Goal: Task Accomplishment & Management: Use online tool/utility

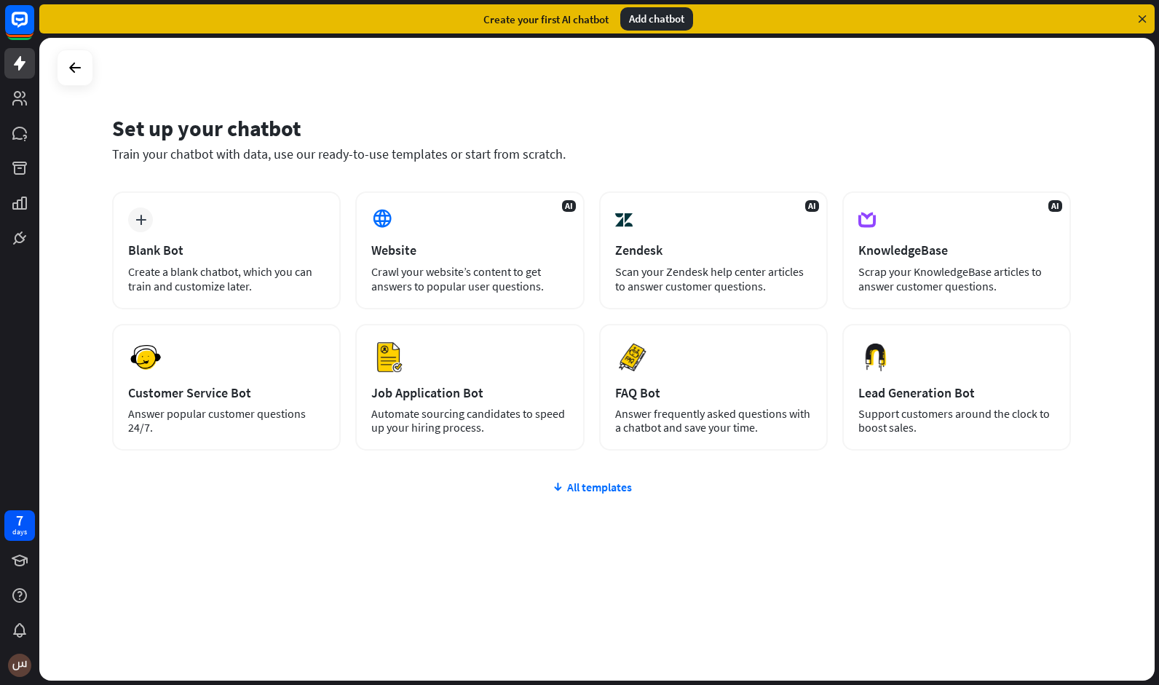
click at [600, 476] on div "plus Blank Bot Create a blank chatbot, which you can train and customize later.…" at bounding box center [591, 408] width 959 height 434
click at [600, 491] on div "All templates" at bounding box center [591, 487] width 959 height 15
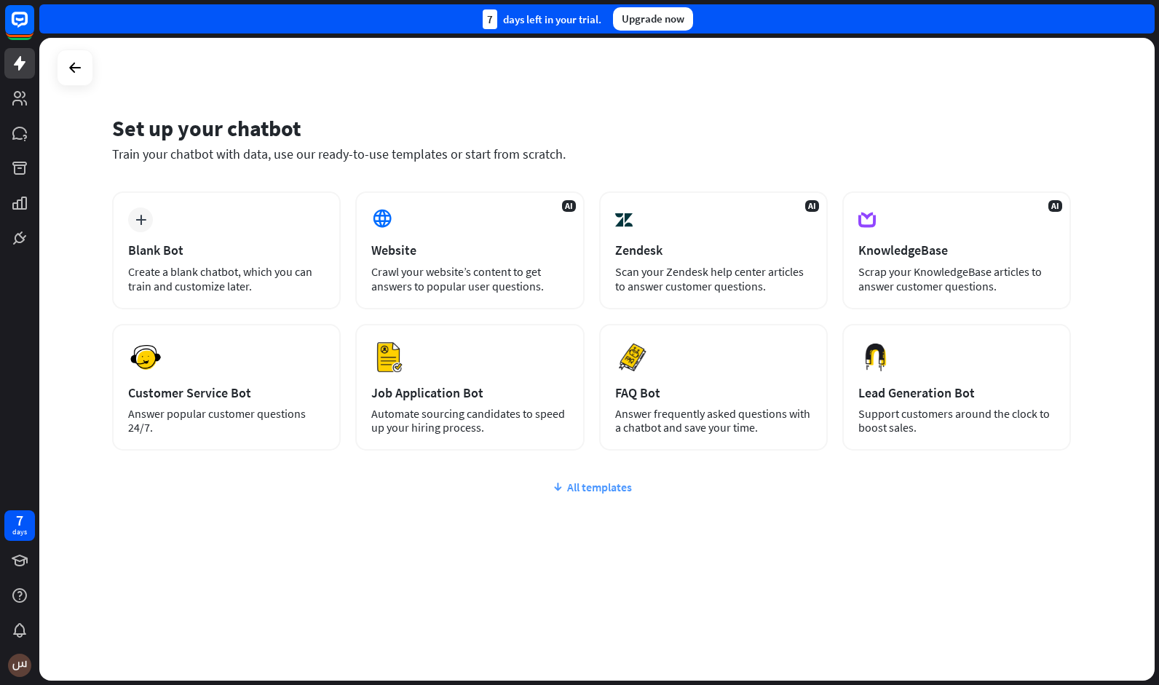
click at [552, 491] on icon at bounding box center [558, 487] width 12 height 15
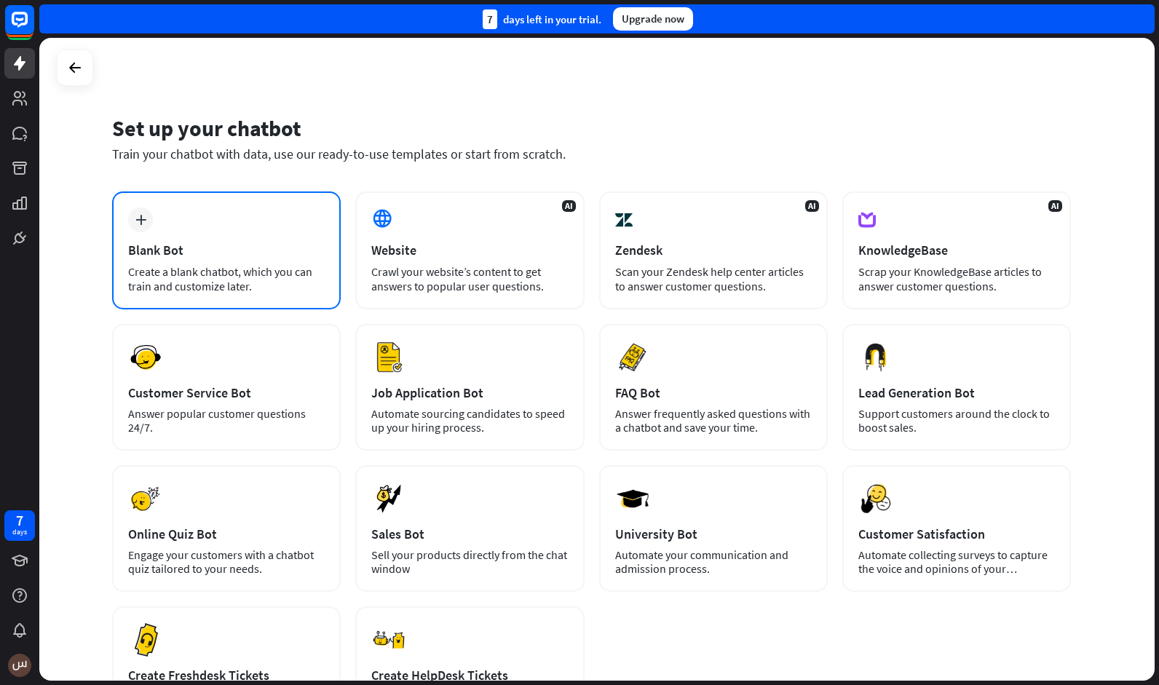
click at [298, 275] on div "Create a blank chatbot, which you can train and customize later." at bounding box center [226, 278] width 197 height 29
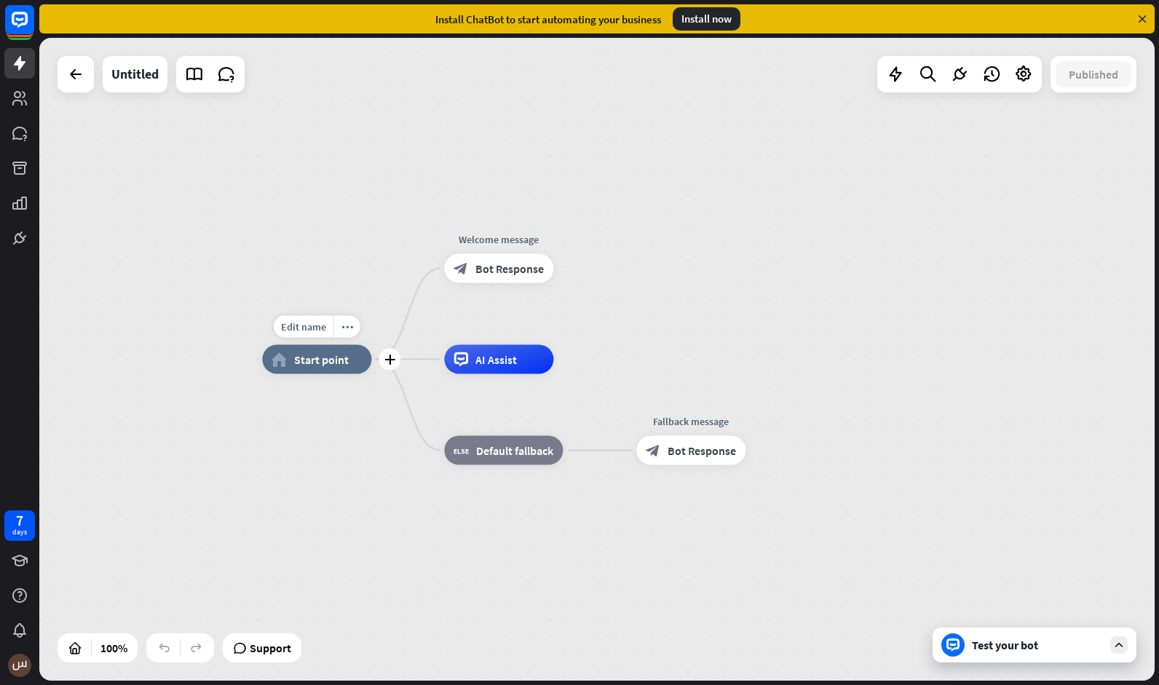
click at [329, 368] on div "home_2 Start point" at bounding box center [316, 359] width 109 height 29
click at [312, 336] on div "Edit name" at bounding box center [304, 327] width 60 height 22
click at [321, 365] on span "Start point" at bounding box center [321, 359] width 55 height 15
click at [345, 325] on icon "more_horiz" at bounding box center [347, 326] width 12 height 11
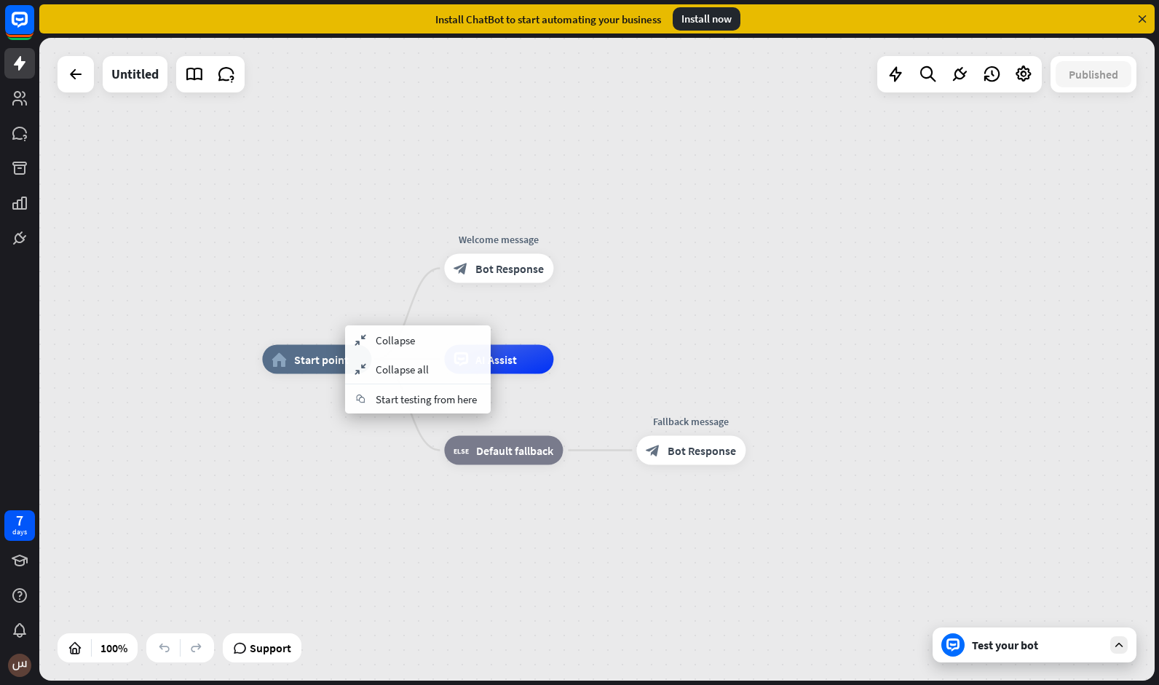
click at [306, 304] on div "home_2 Start point Welcome message block_bot_response Bot Response AI Assist bl…" at bounding box center [596, 359] width 1115 height 643
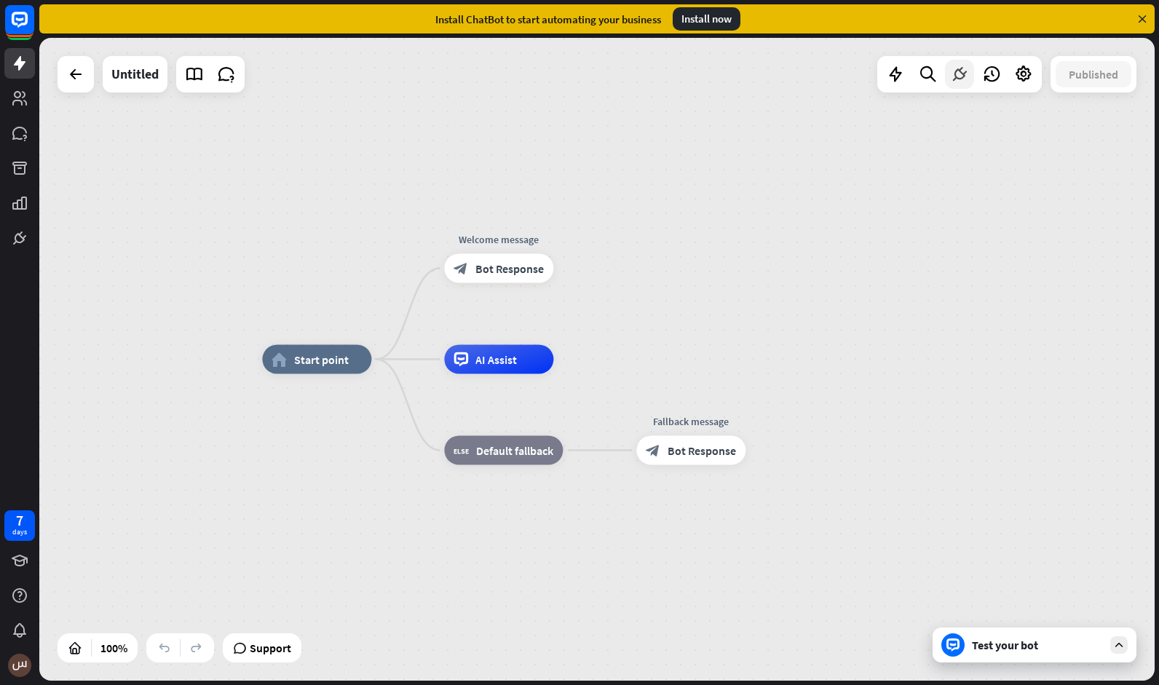
click at [960, 79] on icon at bounding box center [959, 74] width 19 height 19
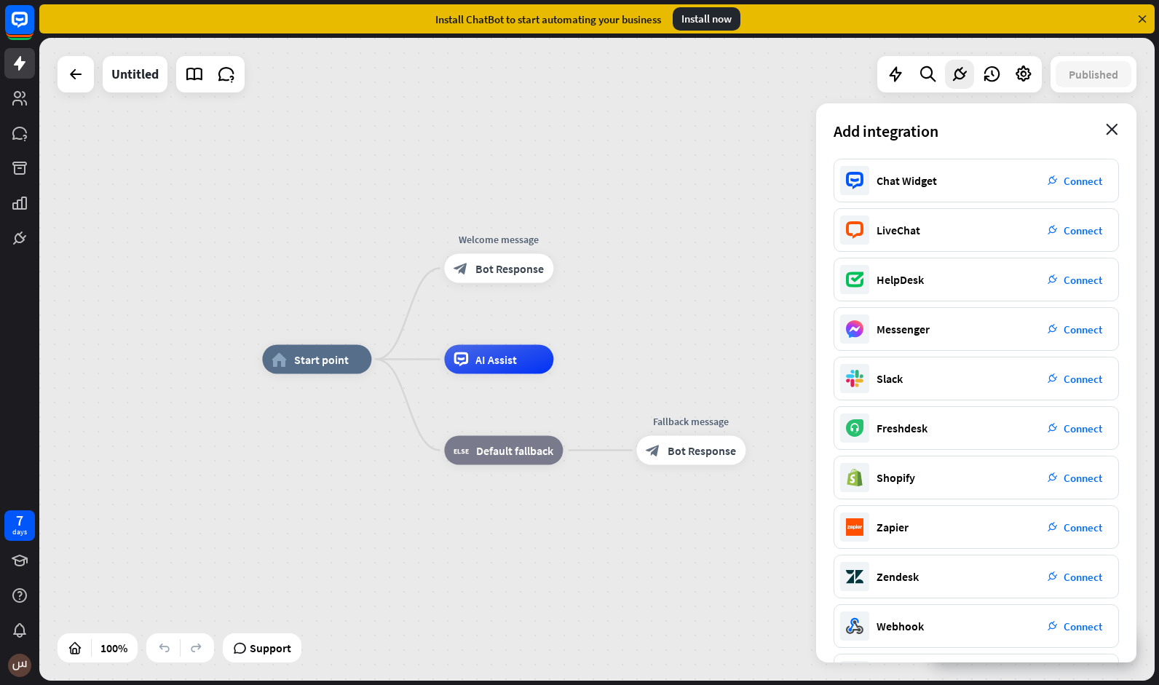
click at [1115, 126] on icon "close" at bounding box center [1112, 130] width 12 height 12
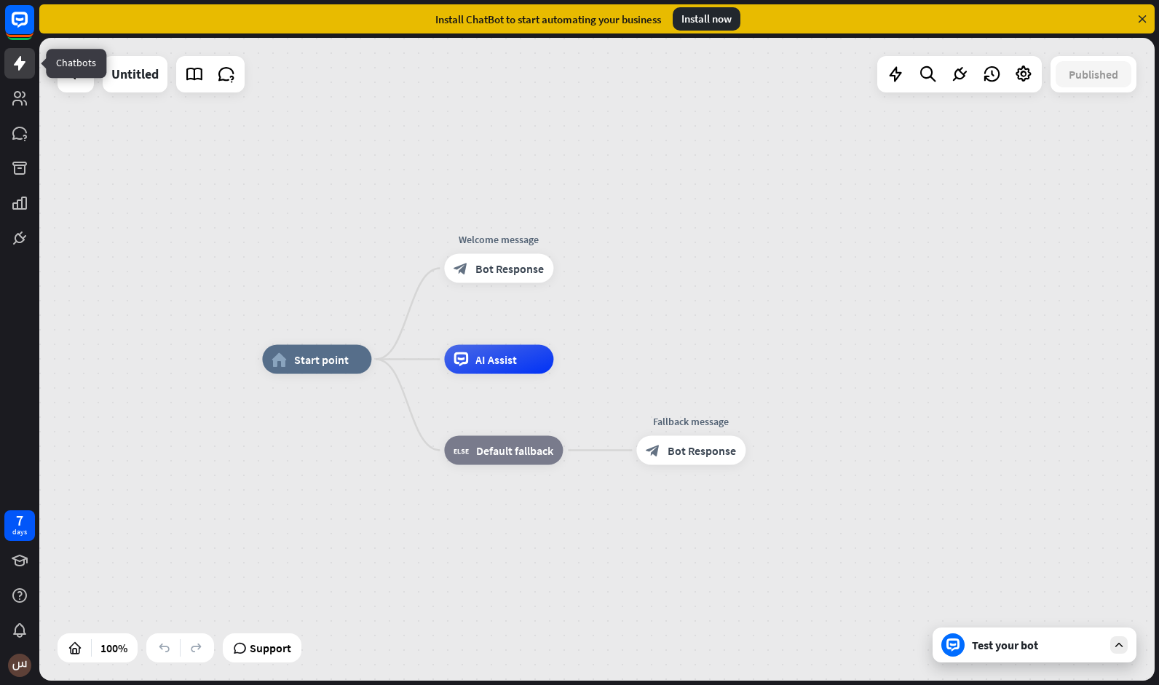
click at [23, 68] on icon at bounding box center [19, 63] width 17 height 17
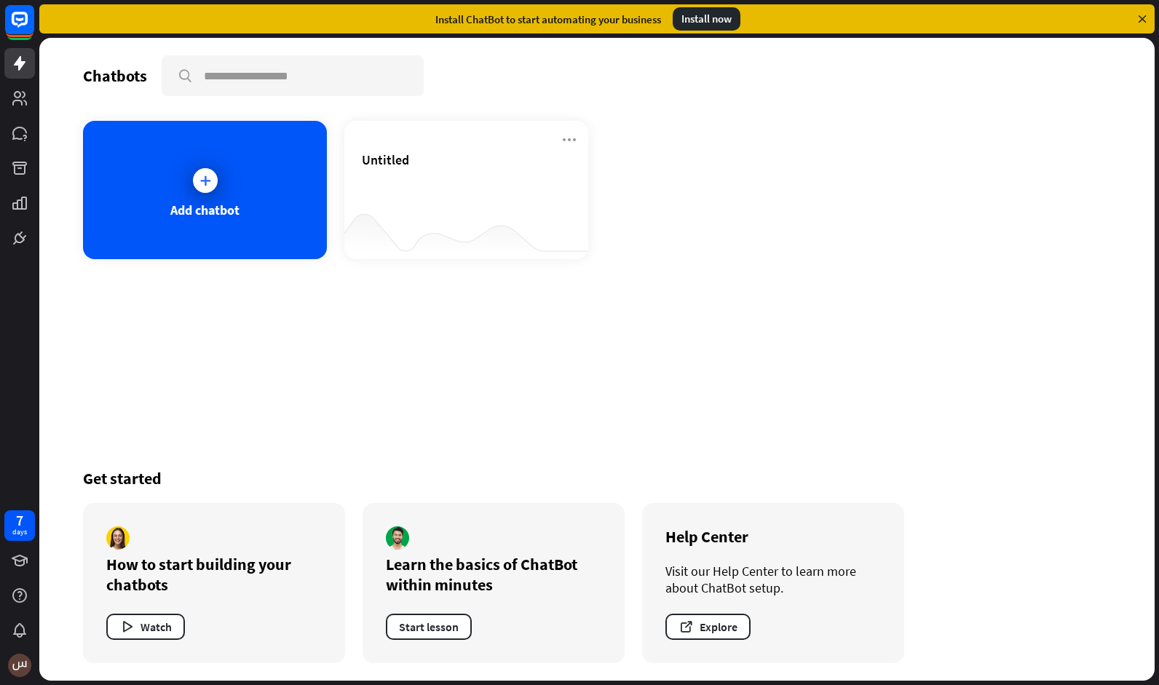
click at [703, 322] on div "Chatbots search Add chatbot Untitled Get started How to start building your cha…" at bounding box center [596, 359] width 1115 height 643
click at [215, 184] on div at bounding box center [205, 180] width 25 height 25
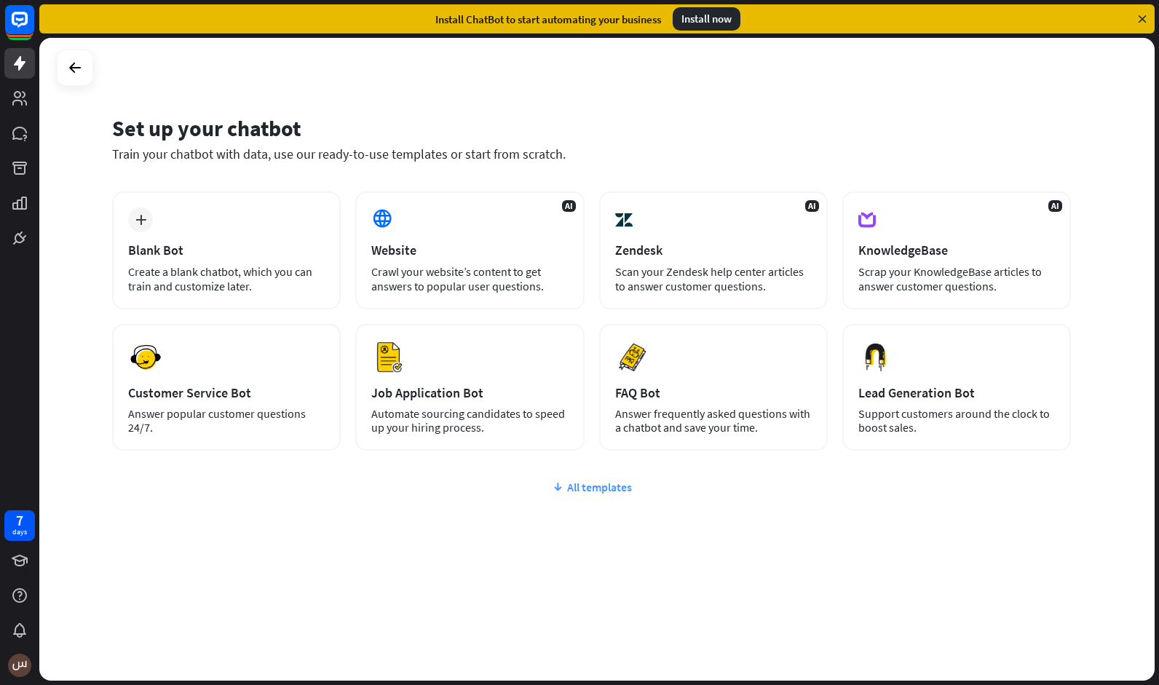
click at [615, 486] on div "All templates" at bounding box center [591, 487] width 959 height 15
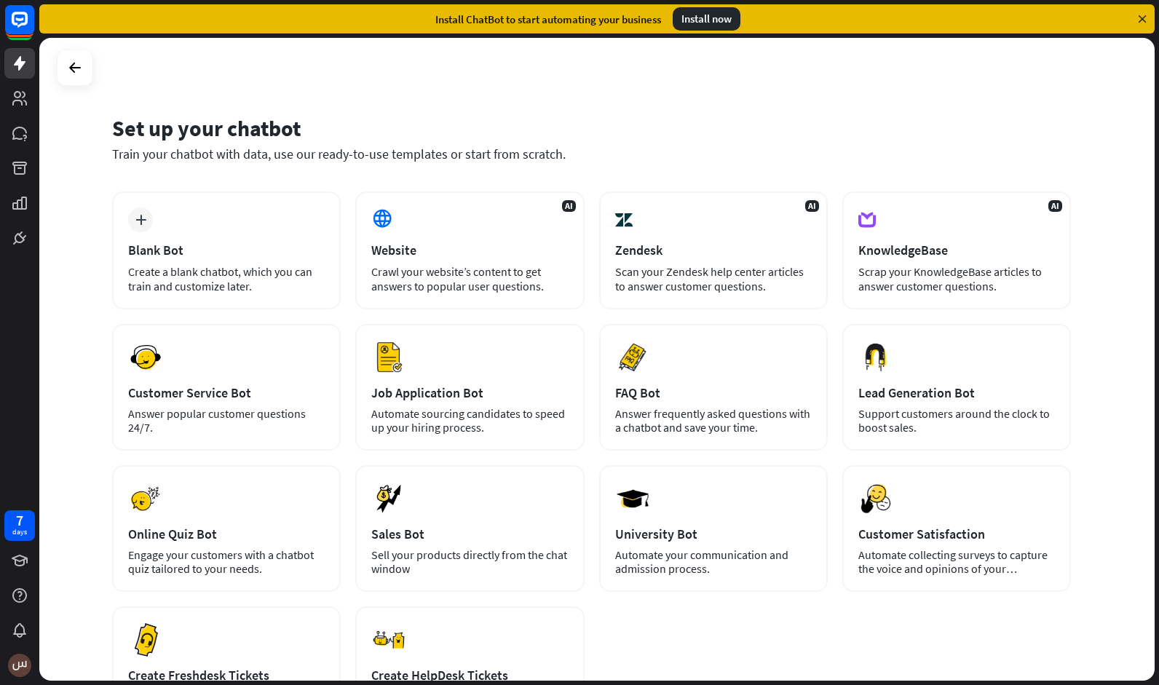
scroll to position [154, 0]
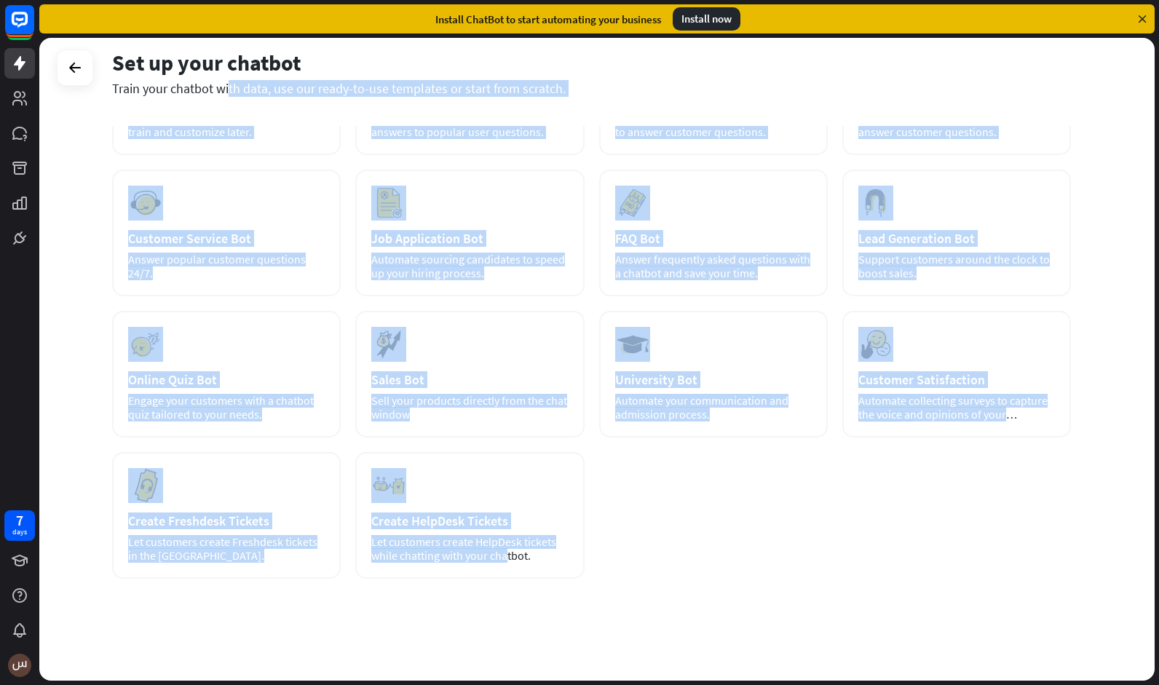
drag, startPoint x: 102, startPoint y: 183, endPoint x: 588, endPoint y: 538, distance: 601.7
click at [588, 538] on div "Set up your chatbot Train your chatbot with data, use our ready-to-use template…" at bounding box center [596, 359] width 1115 height 643
copy div "Lorem ipsu dolorsi amet cons, adi eli seddo-ei-tem incididun ut labor etdo magn…"
click at [763, 82] on div "Train your chatbot with data, use our ready-to-use templates or start from scra…" at bounding box center [591, 88] width 959 height 17
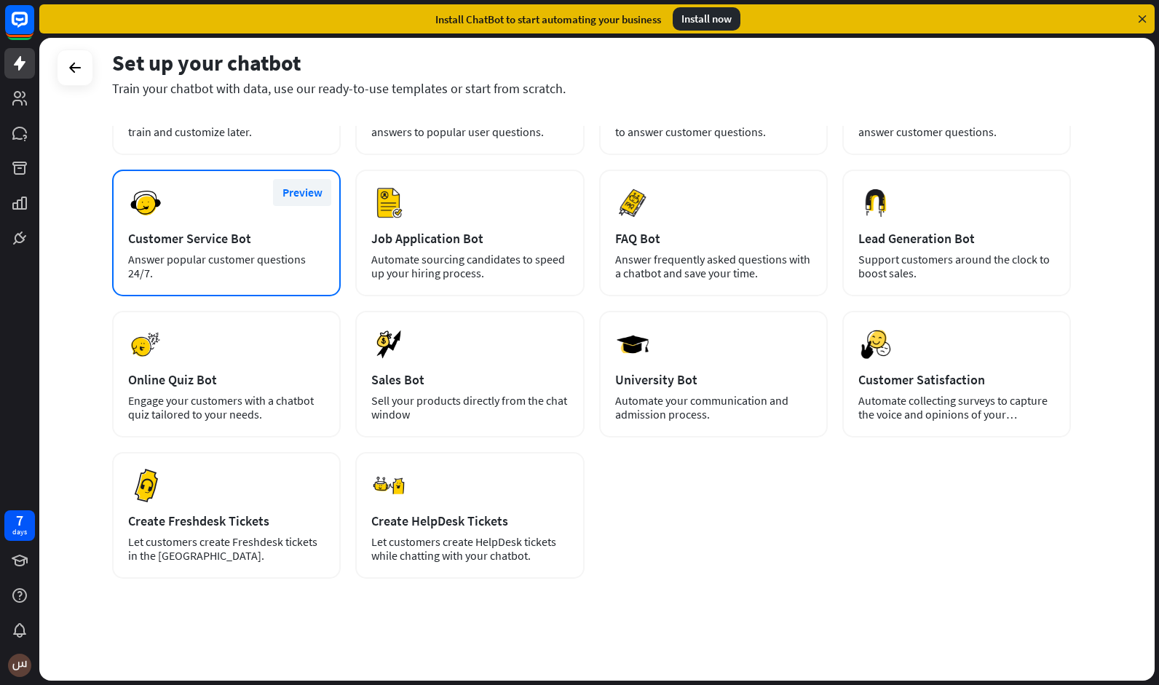
click at [309, 194] on button "Preview" at bounding box center [302, 192] width 58 height 27
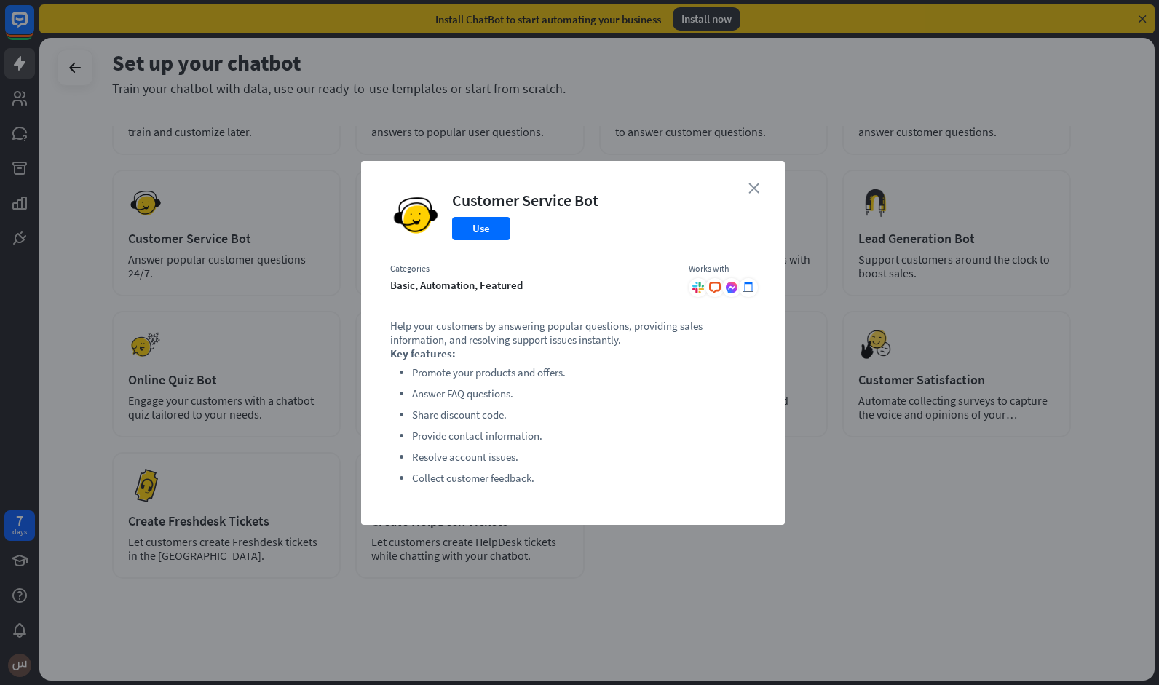
click at [756, 191] on icon "close" at bounding box center [753, 188] width 11 height 11
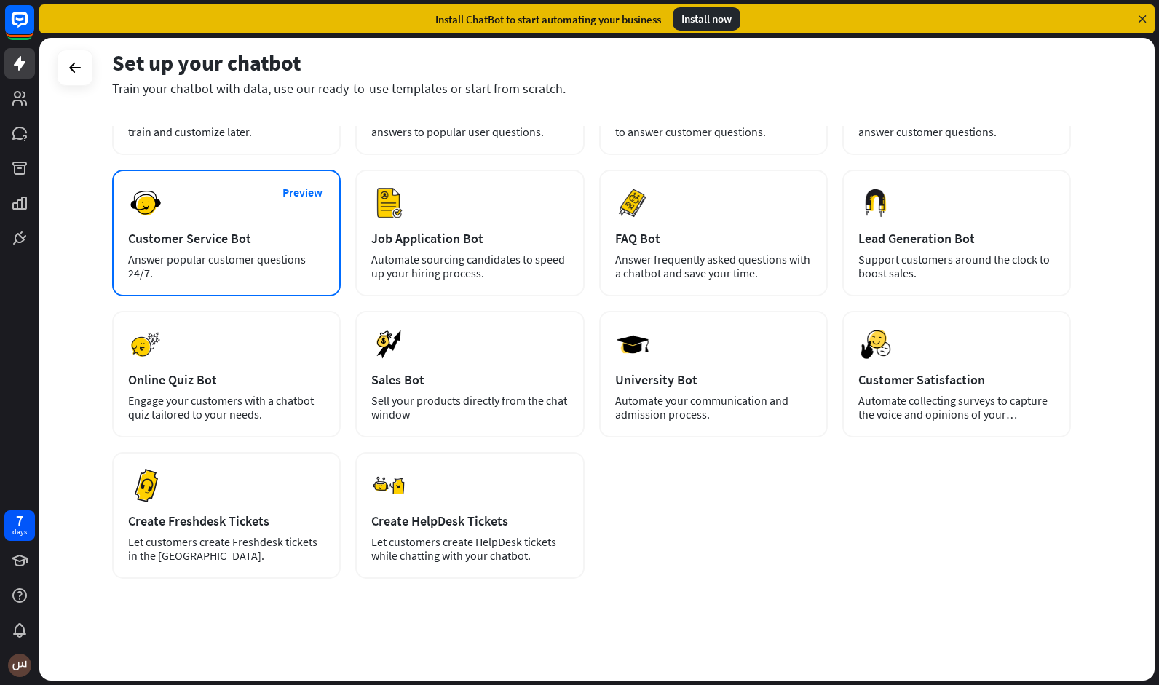
click at [217, 226] on div "Preview Customer Service Bot Answer popular customer questions 24/7." at bounding box center [226, 233] width 229 height 127
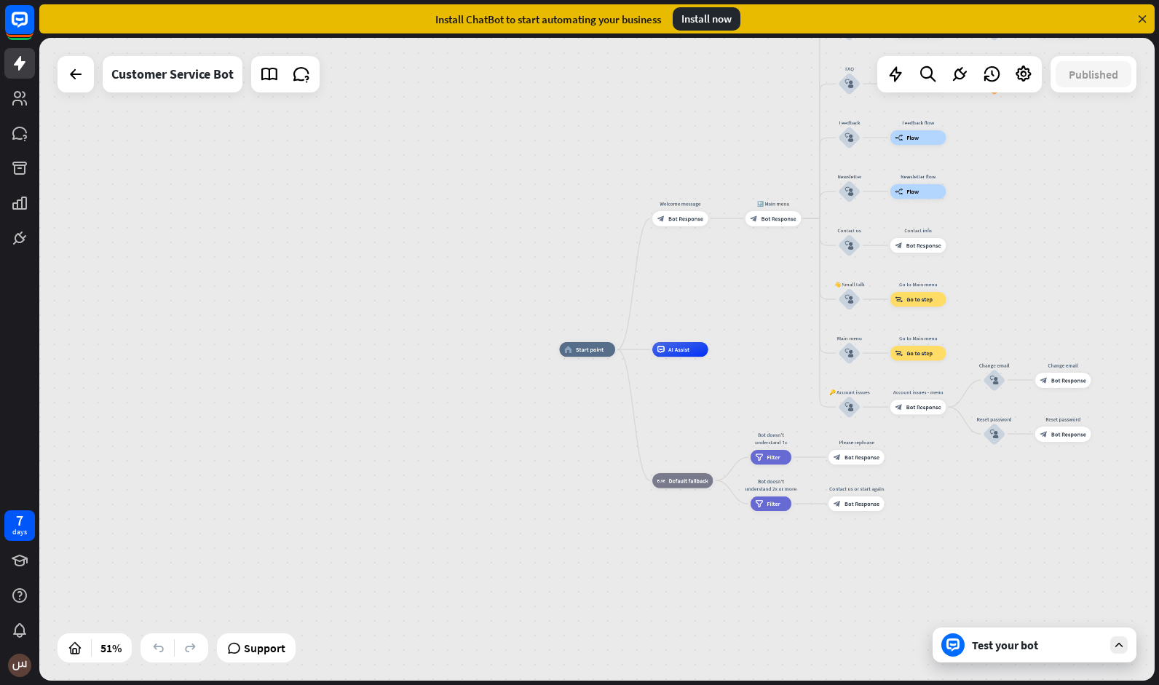
drag, startPoint x: 844, startPoint y: 205, endPoint x: 980, endPoint y: 241, distance: 140.0
click at [980, 241] on div "home_2 Start point Welcome message block_bot_response Bot Response 🔙 Main menu …" at bounding box center [596, 359] width 1115 height 643
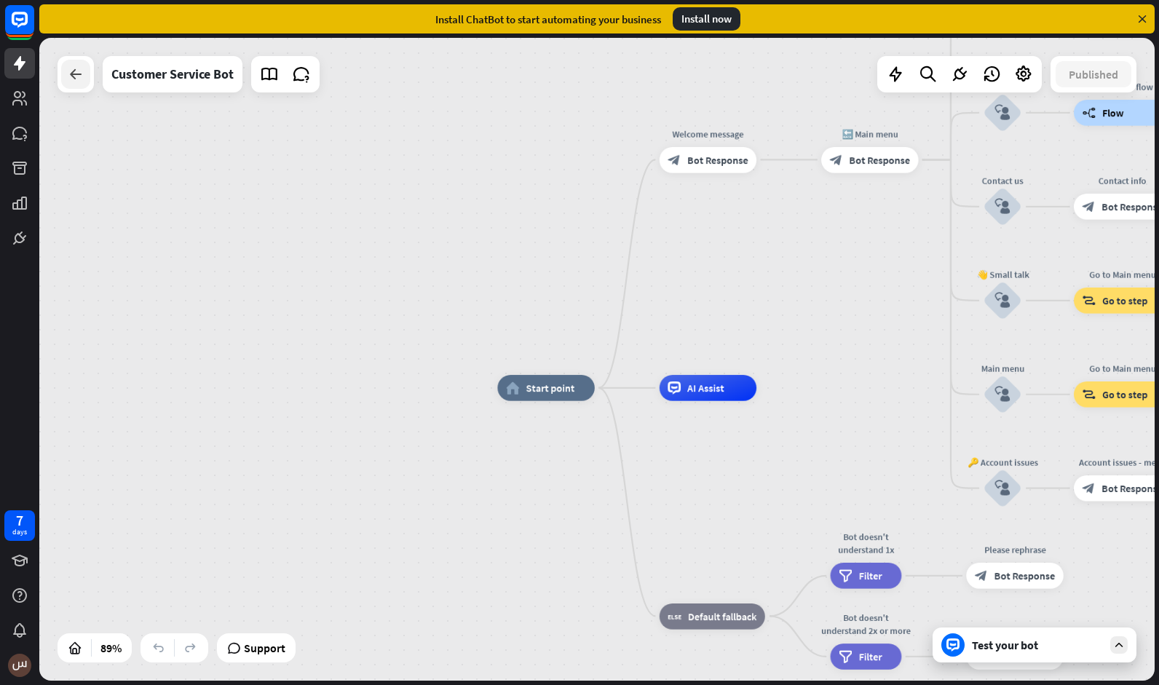
click at [66, 68] on div at bounding box center [75, 74] width 29 height 29
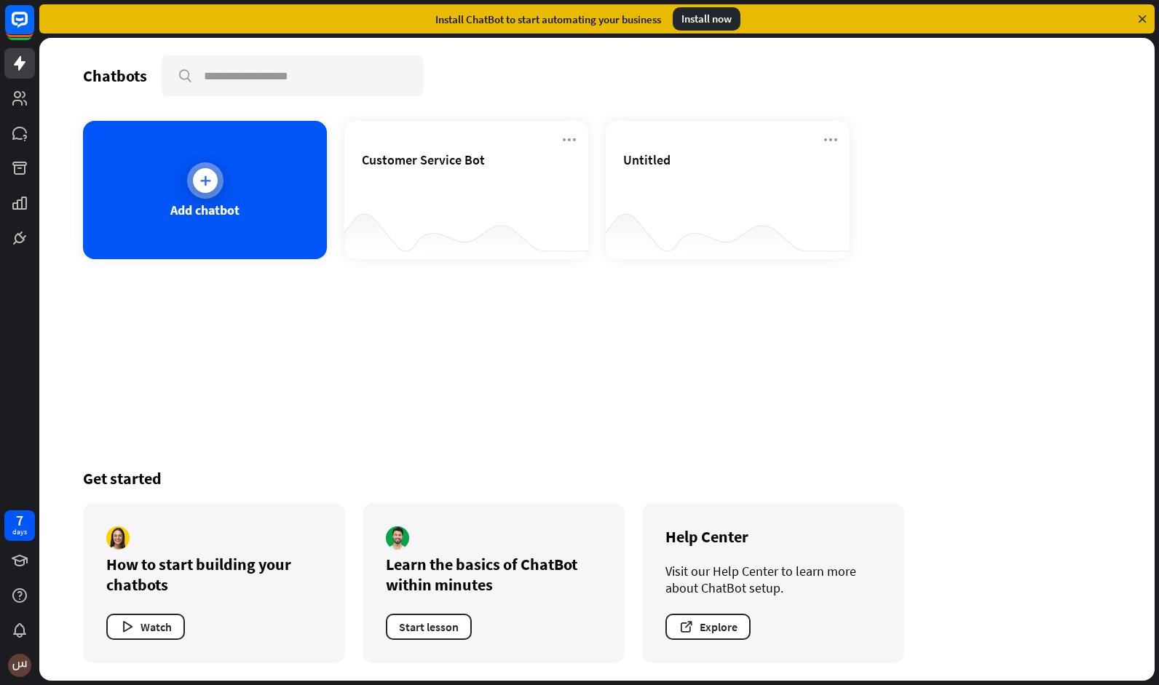
click at [195, 170] on div at bounding box center [205, 180] width 36 height 36
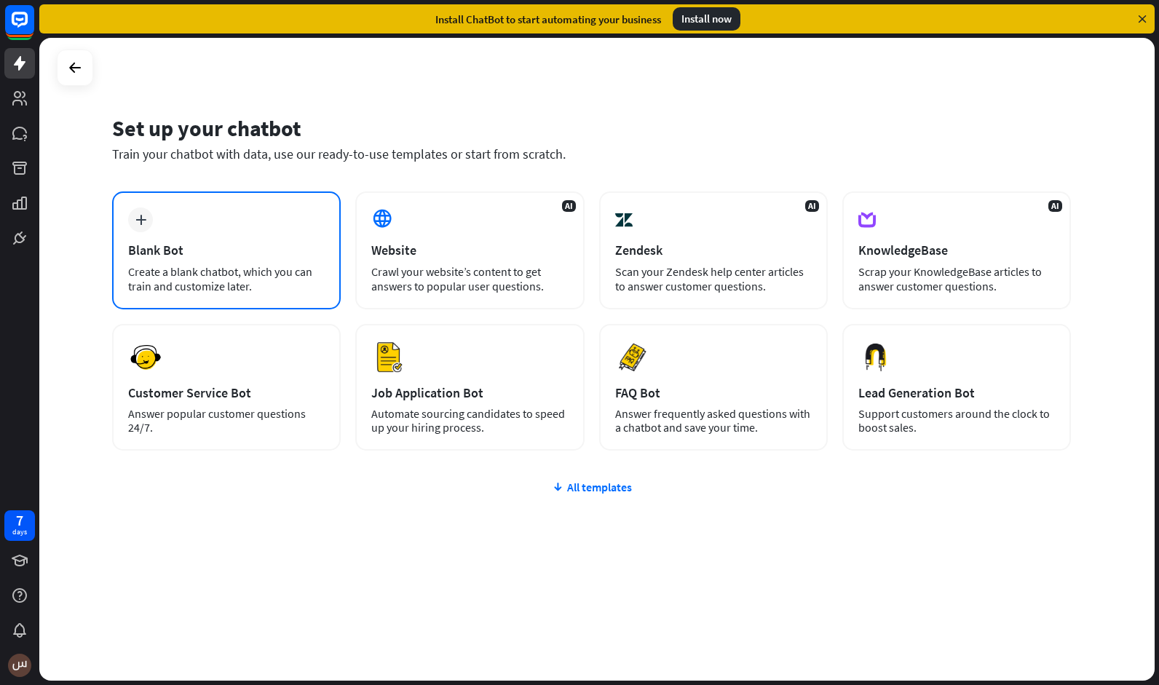
click at [183, 232] on div "plus Blank Bot Create a blank chatbot, which you can train and customize later." at bounding box center [226, 250] width 229 height 118
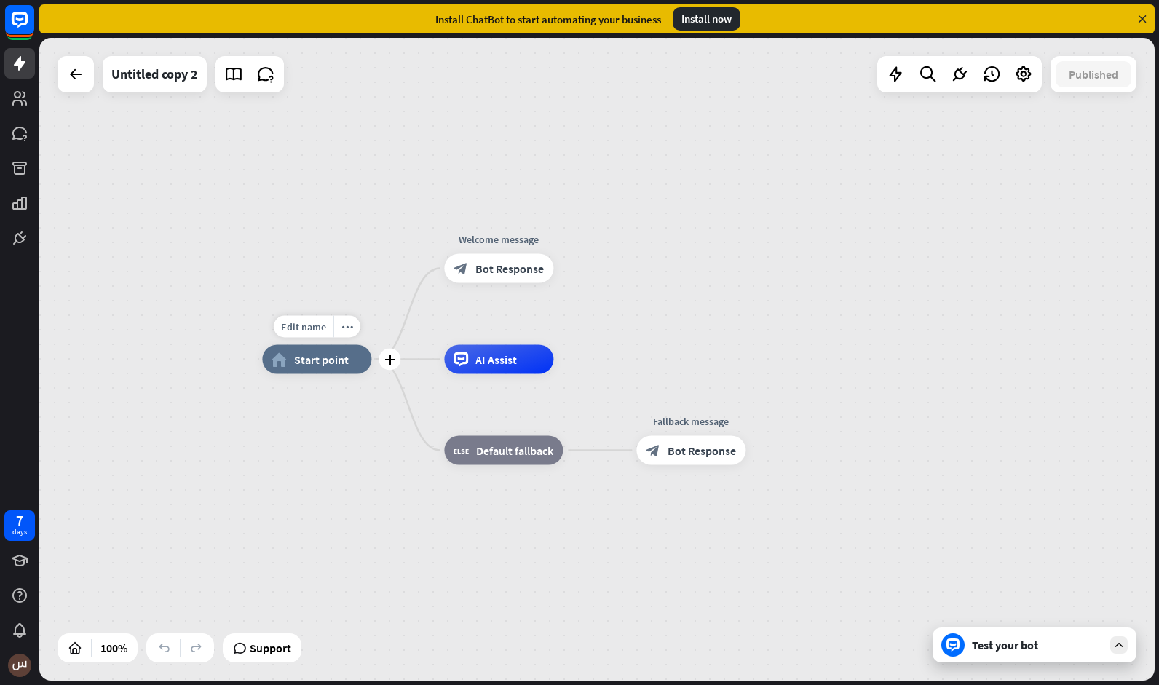
click at [328, 360] on span "Start point" at bounding box center [321, 359] width 55 height 15
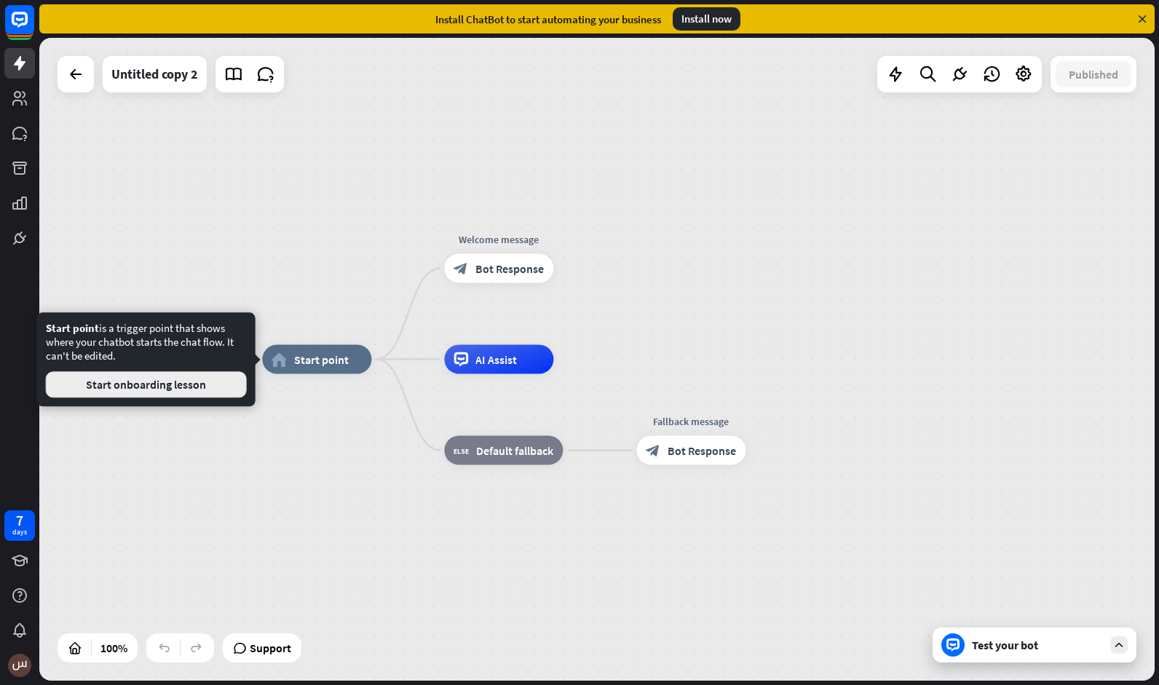
click at [194, 384] on button "Start onboarding lesson" at bounding box center [146, 384] width 201 height 26
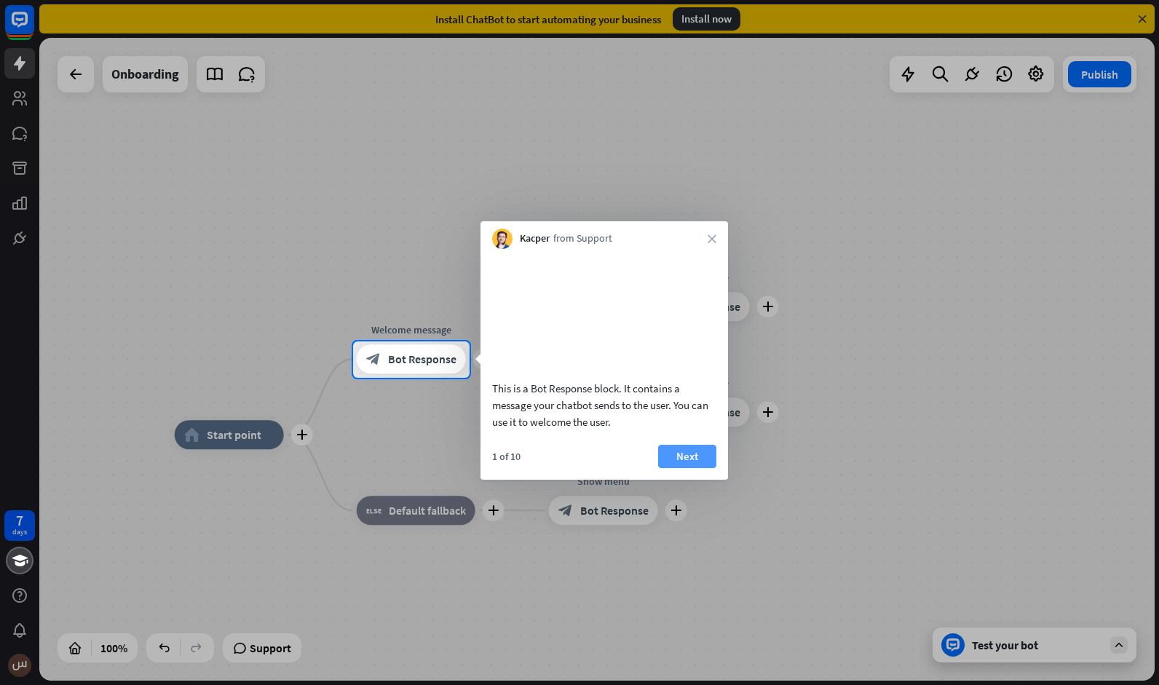
click at [681, 468] on button "Next" at bounding box center [687, 456] width 58 height 23
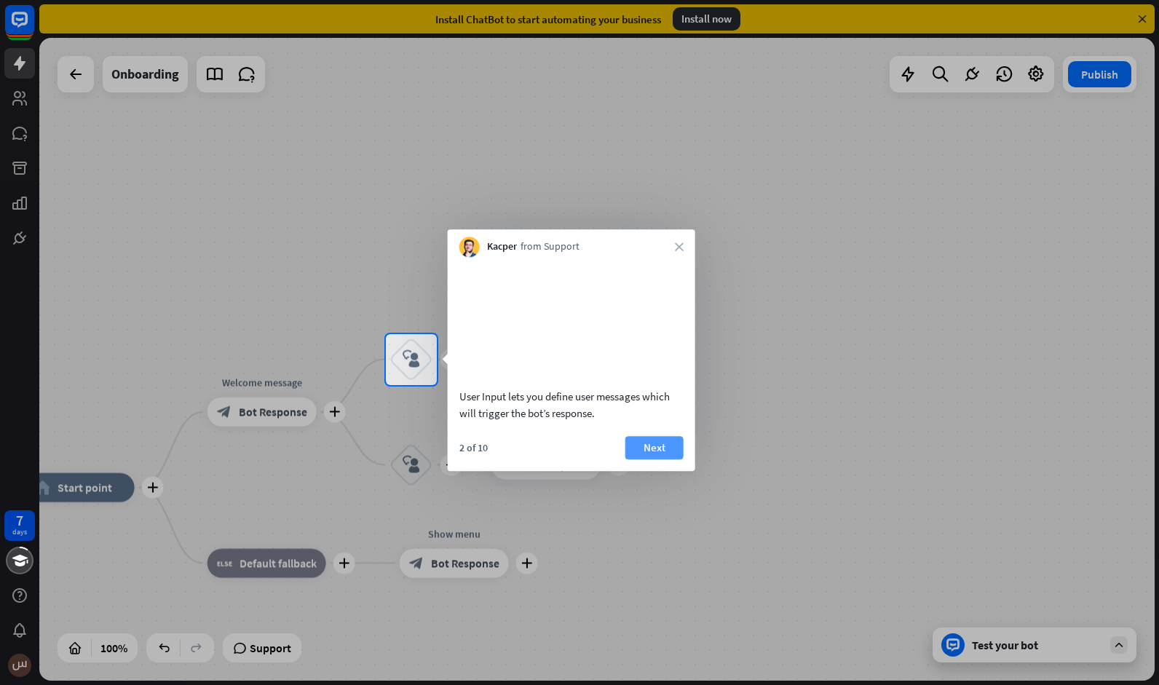
click at [661, 459] on button "Next" at bounding box center [654, 447] width 58 height 23
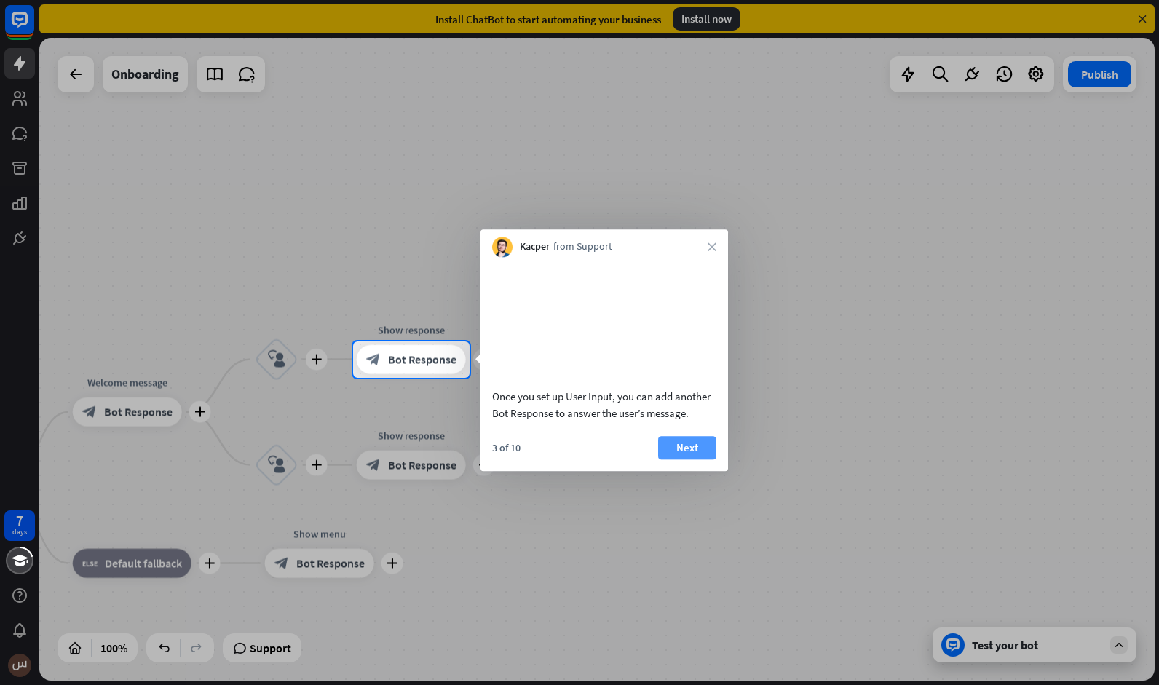
click at [681, 459] on button "Next" at bounding box center [687, 447] width 58 height 23
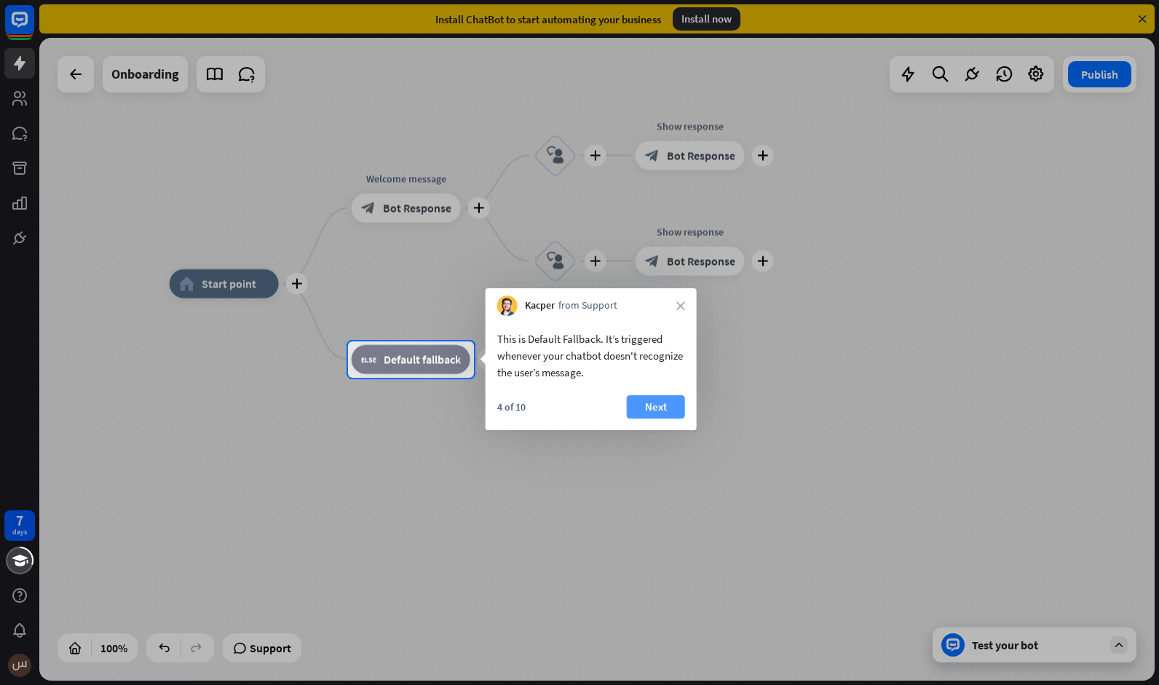
click at [670, 409] on button "Next" at bounding box center [656, 406] width 58 height 23
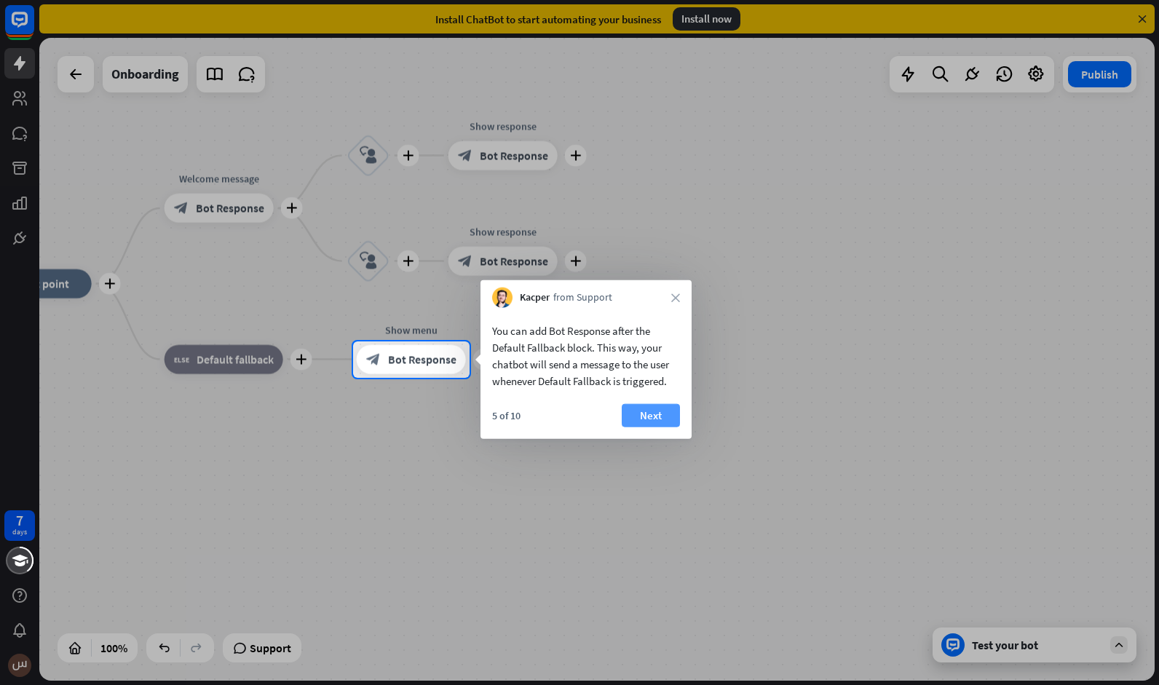
click at [662, 416] on button "Next" at bounding box center [651, 415] width 58 height 23
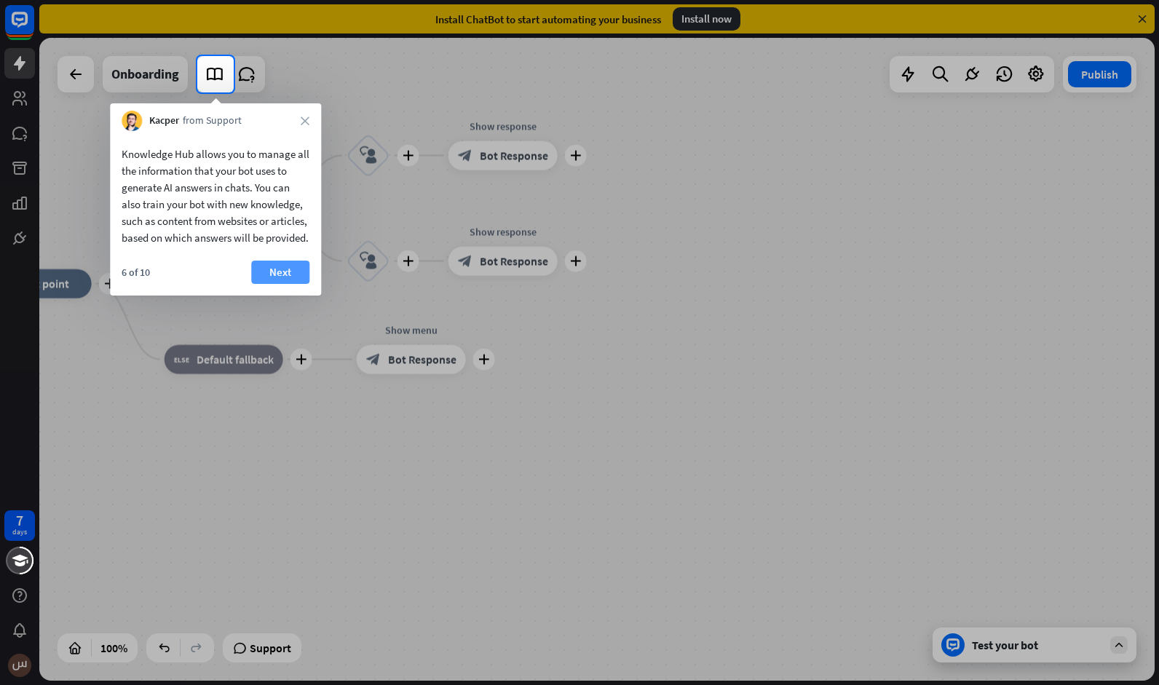
click at [299, 284] on button "Next" at bounding box center [280, 272] width 58 height 23
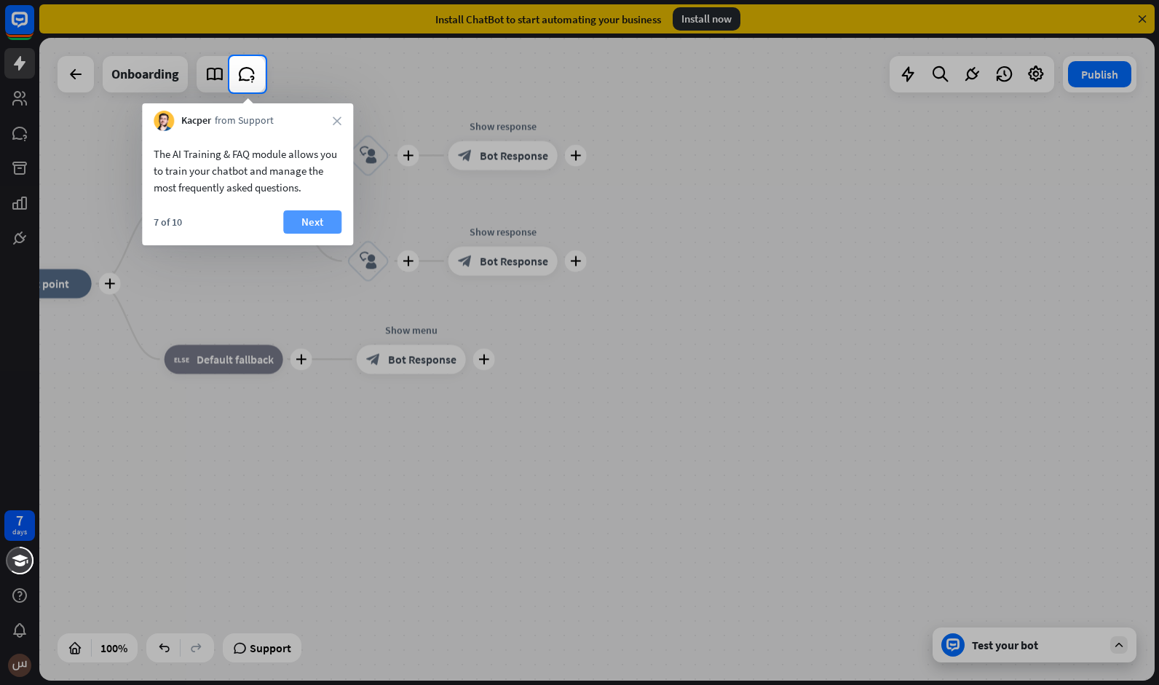
click at [333, 230] on button "Next" at bounding box center [312, 221] width 58 height 23
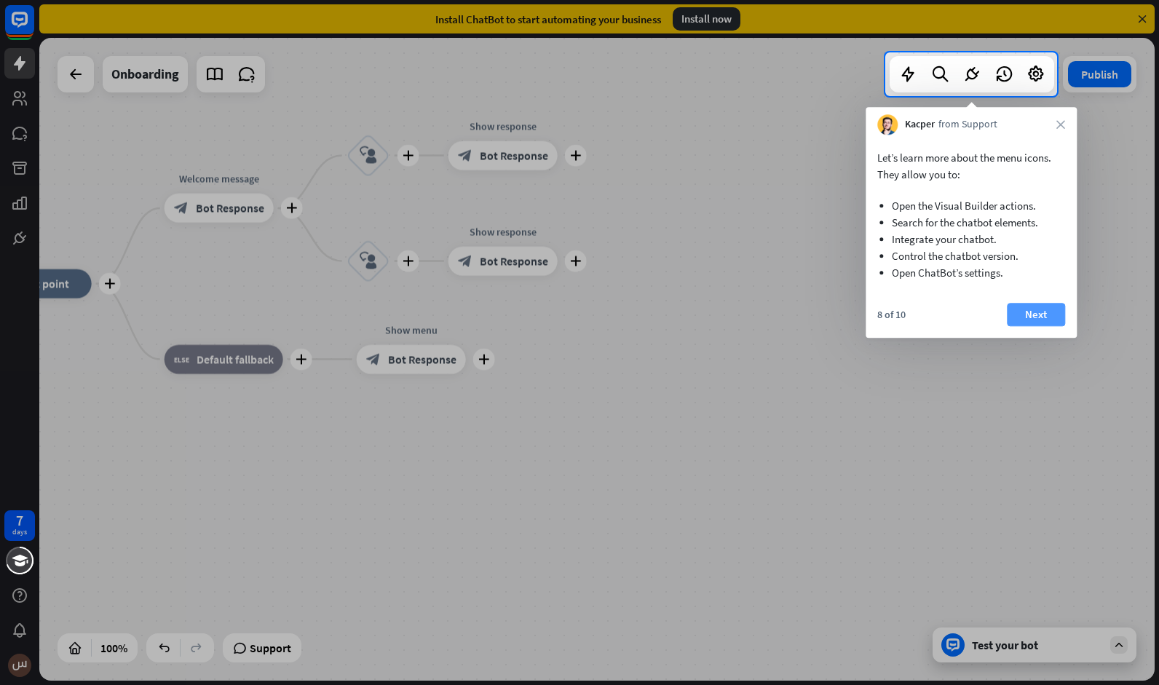
click at [1026, 312] on button "Next" at bounding box center [1036, 314] width 58 height 23
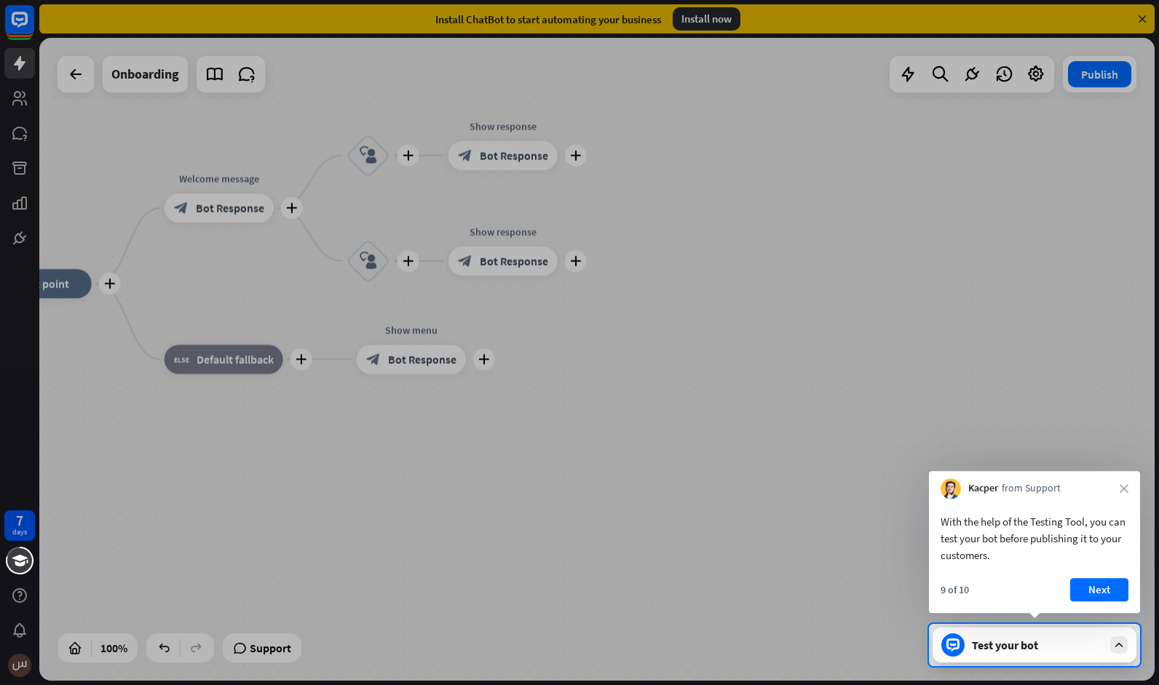
click at [1086, 611] on div "9 of 10 Next" at bounding box center [1034, 595] width 211 height 35
click at [1091, 606] on div "9 of 10 Next" at bounding box center [1034, 595] width 211 height 35
click at [1094, 603] on div "9 of 10 Next" at bounding box center [1034, 595] width 211 height 35
click at [1104, 595] on button "Next" at bounding box center [1099, 589] width 58 height 23
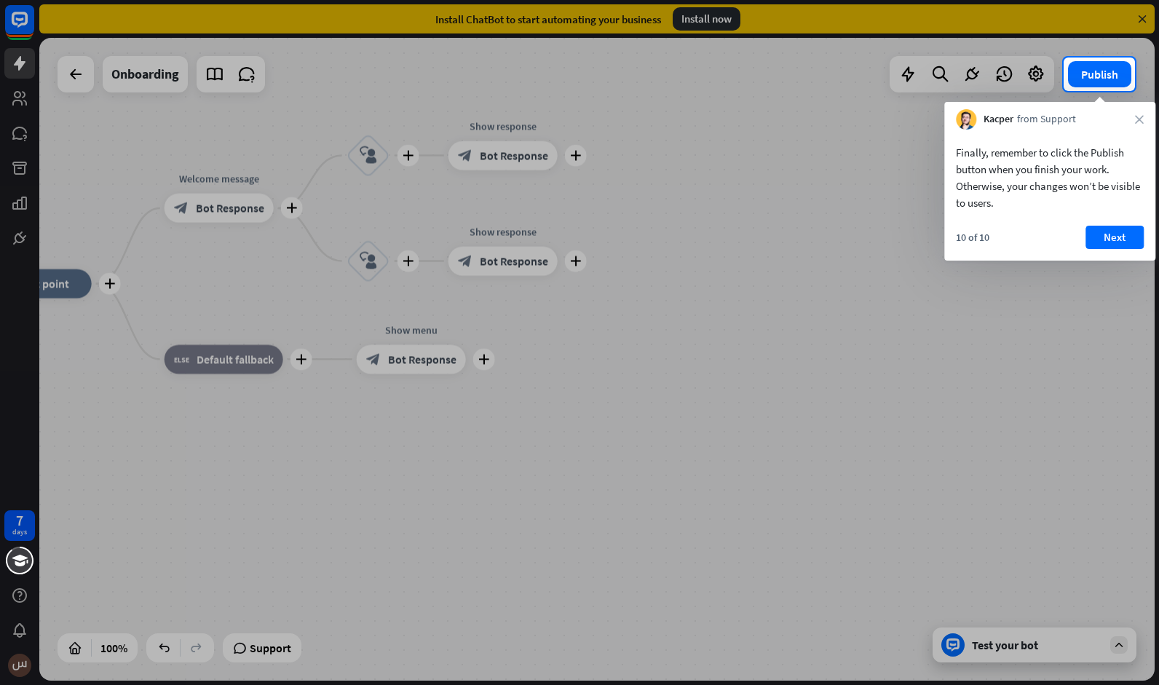
click at [1105, 218] on div "Finally, remember to click the Publish button when you finish your work. Otherw…" at bounding box center [1049, 195] width 211 height 131
click at [1107, 226] on button "Next" at bounding box center [1114, 237] width 58 height 23
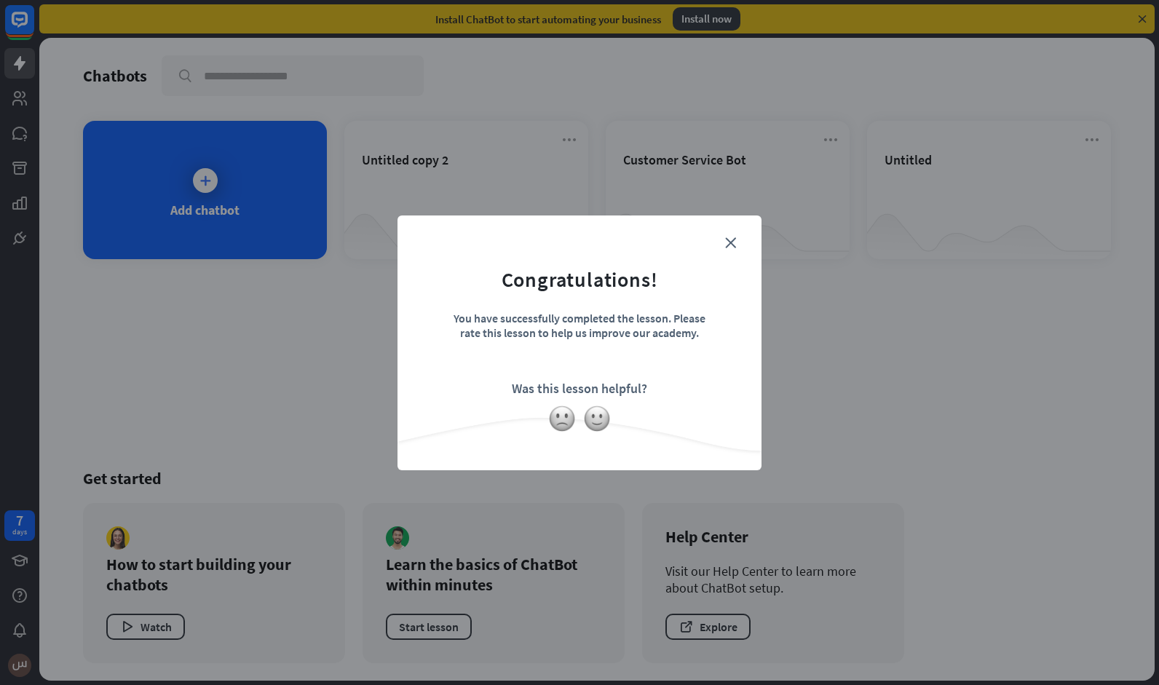
click at [933, 284] on div "close Congratulations! You have successfully completed the lesson. Please rate …" at bounding box center [579, 342] width 1159 height 685
click at [733, 235] on form "Congratulations! You have successfully completed the lesson. Please rate this l…" at bounding box center [580, 321] width 328 height 174
click at [729, 239] on icon "close" at bounding box center [730, 242] width 11 height 11
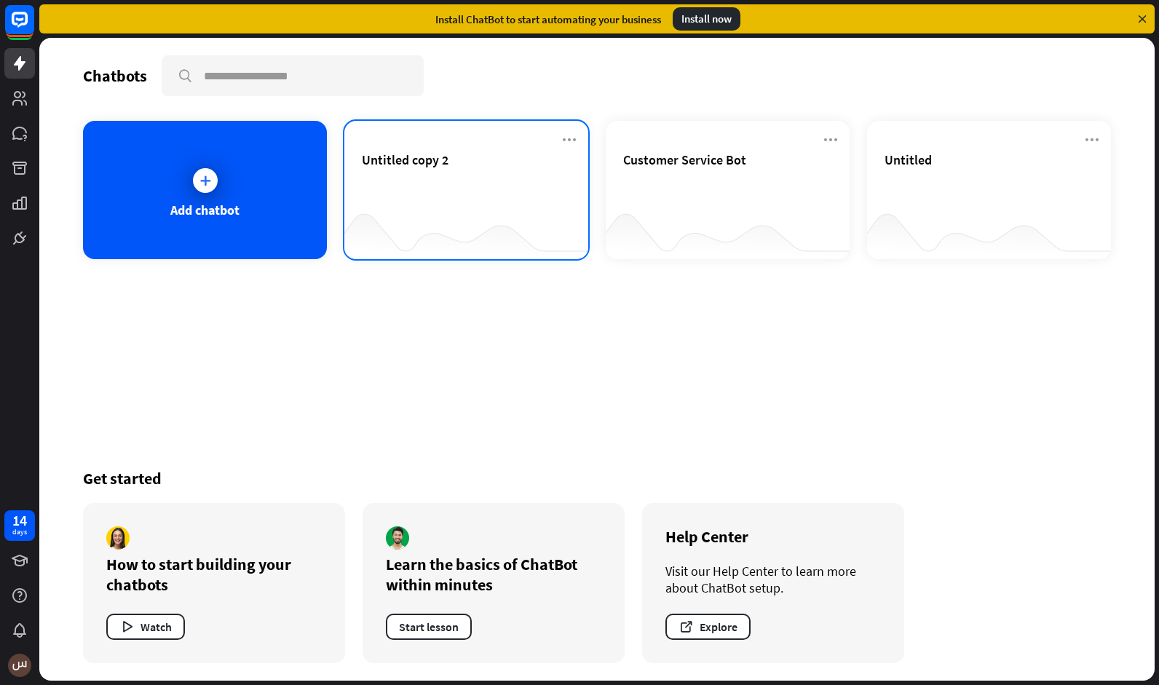
click at [436, 164] on span "Untitled copy 2" at bounding box center [405, 159] width 87 height 17
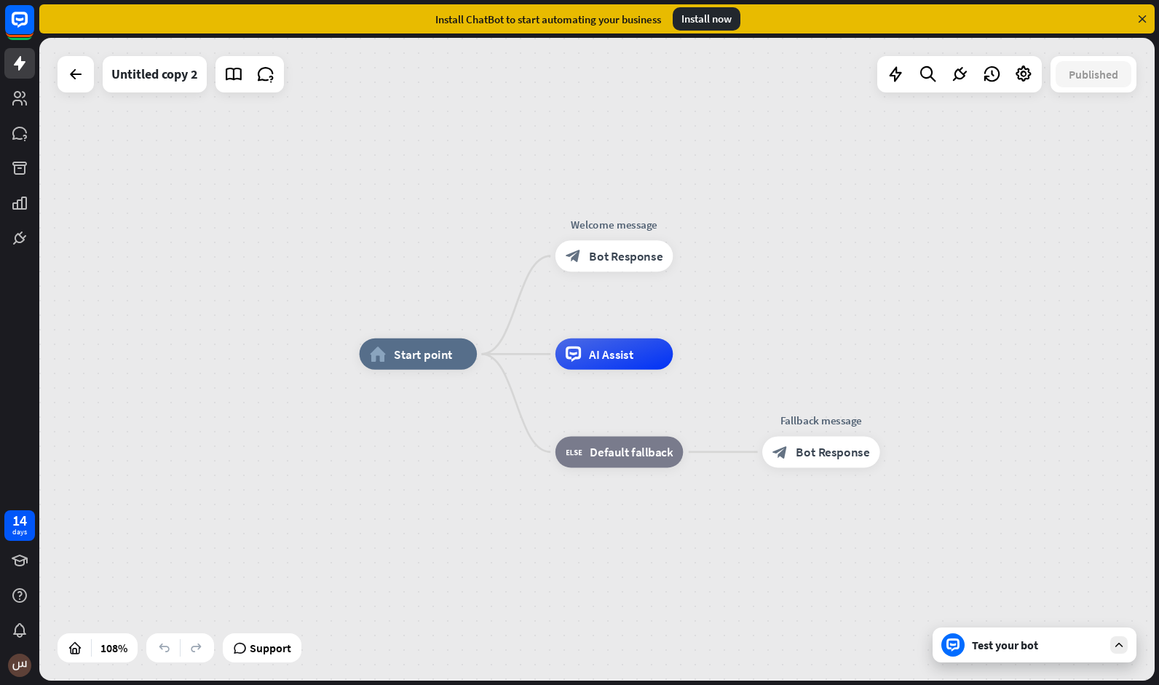
drag, startPoint x: 331, startPoint y: 443, endPoint x: 439, endPoint y: 448, distance: 107.9
click at [170, 87] on div "Untitled copy 2" at bounding box center [154, 74] width 87 height 36
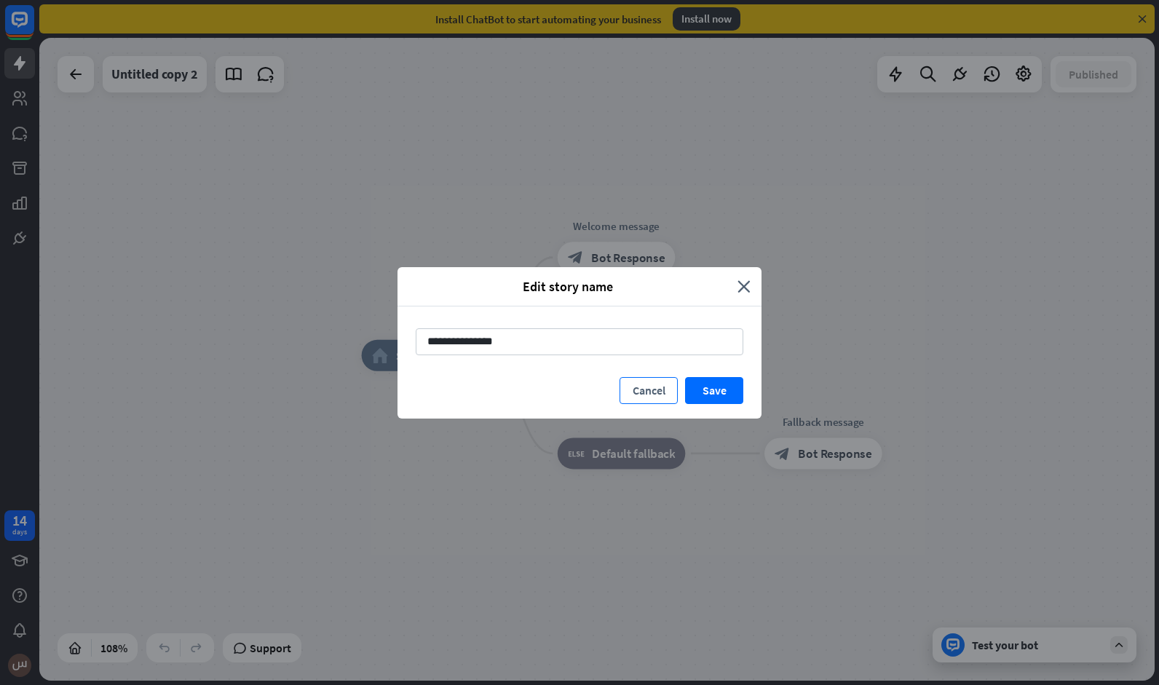
click at [644, 378] on button "Cancel" at bounding box center [649, 390] width 58 height 27
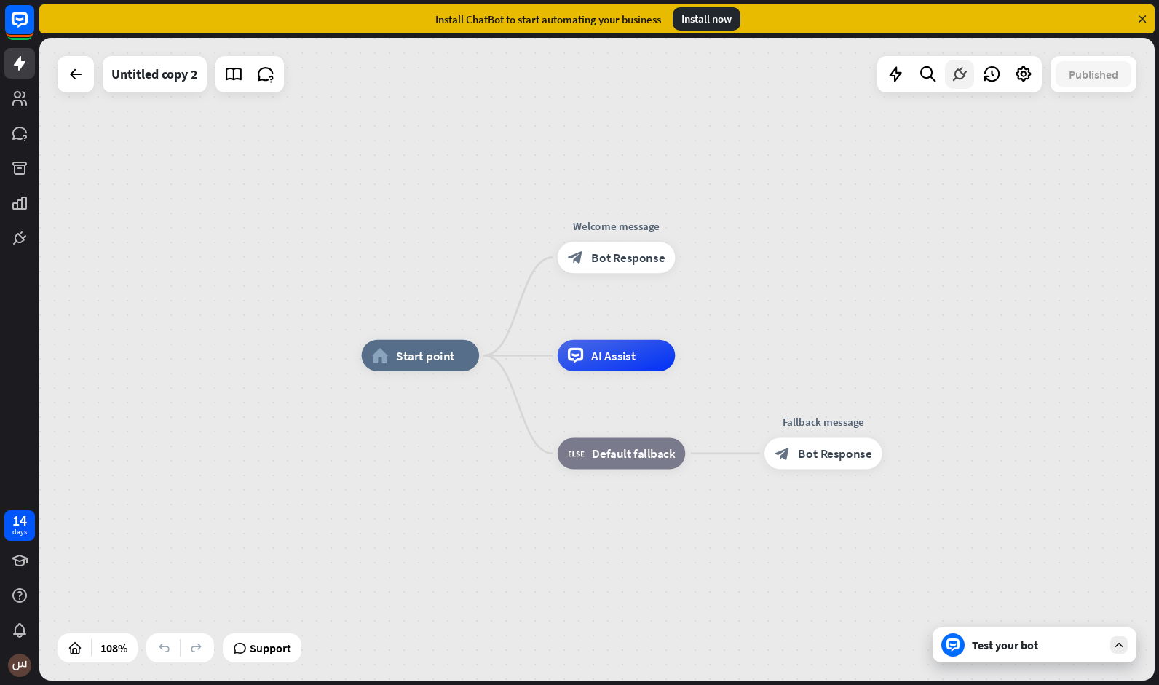
click at [953, 77] on icon at bounding box center [959, 74] width 19 height 19
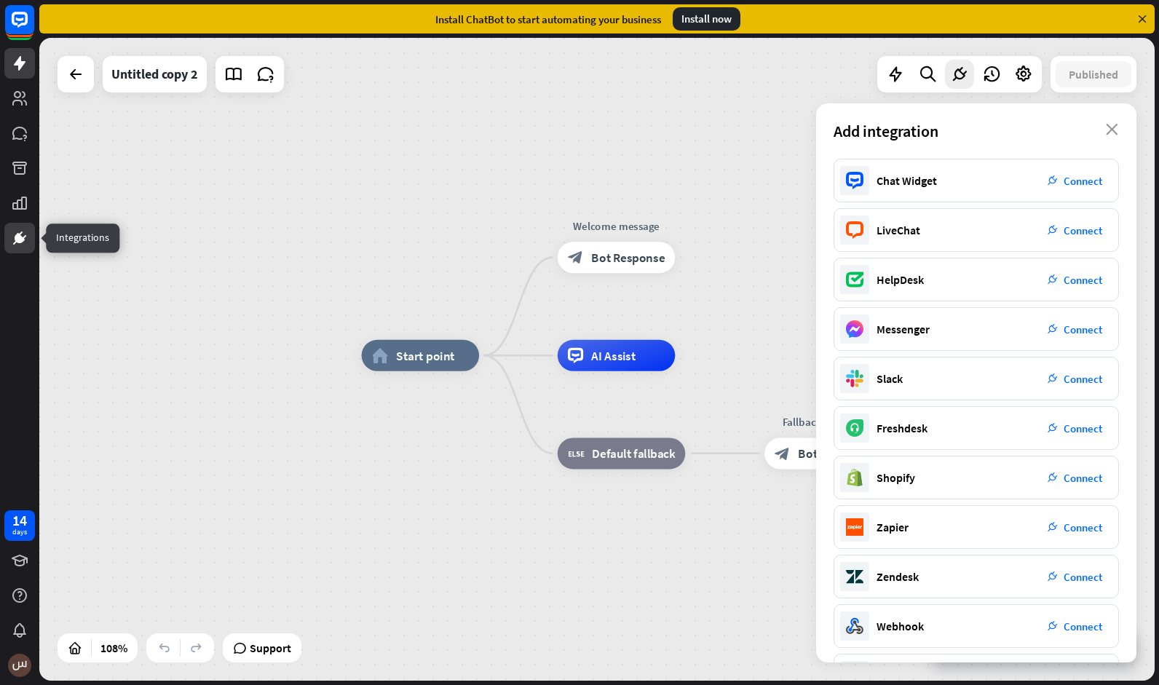
click at [20, 227] on link at bounding box center [19, 238] width 31 height 31
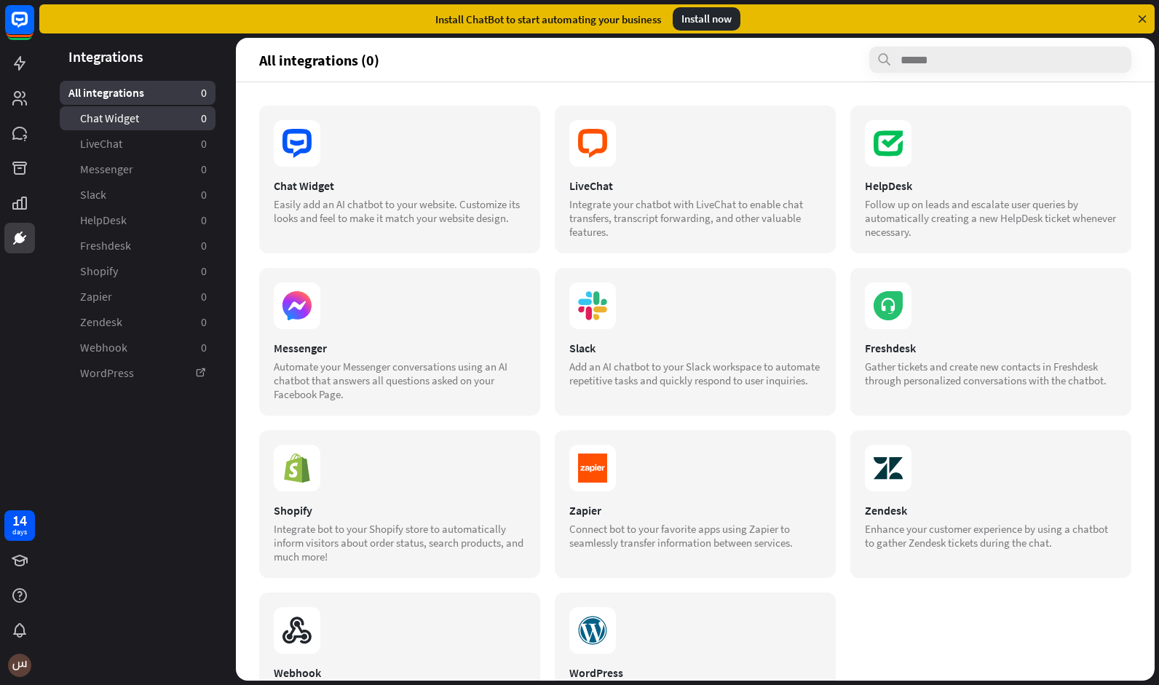
click at [140, 123] on link "Chat Widget 0" at bounding box center [138, 118] width 156 height 24
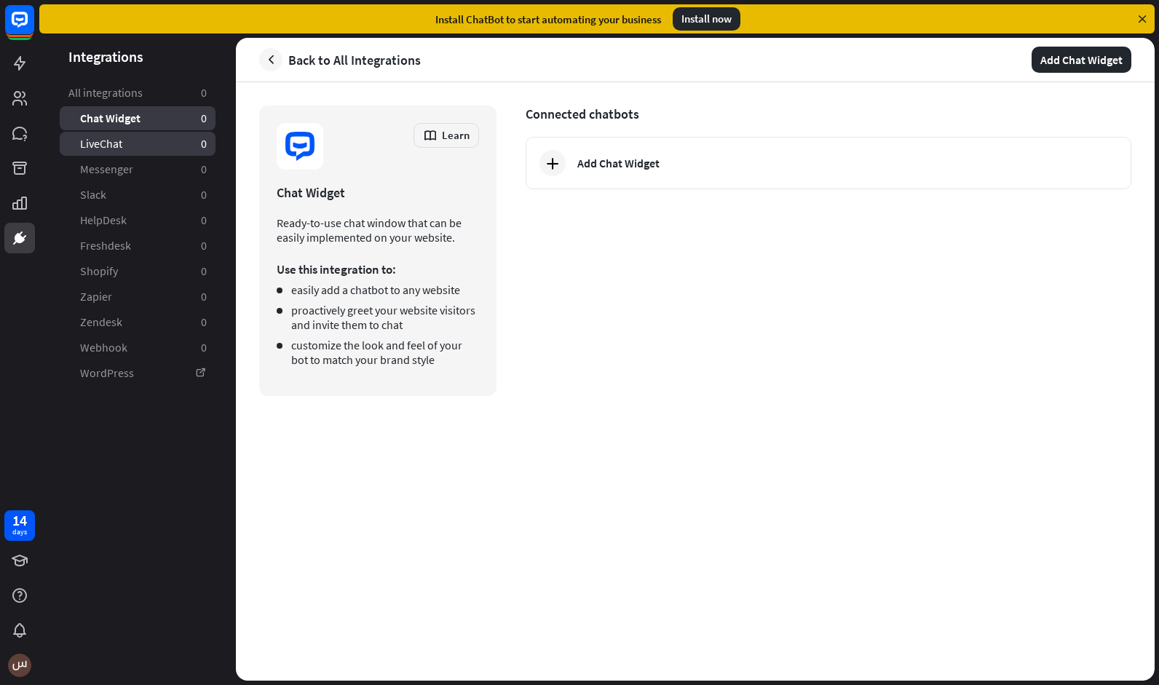
click at [138, 138] on link "LiveChat 0" at bounding box center [138, 144] width 156 height 24
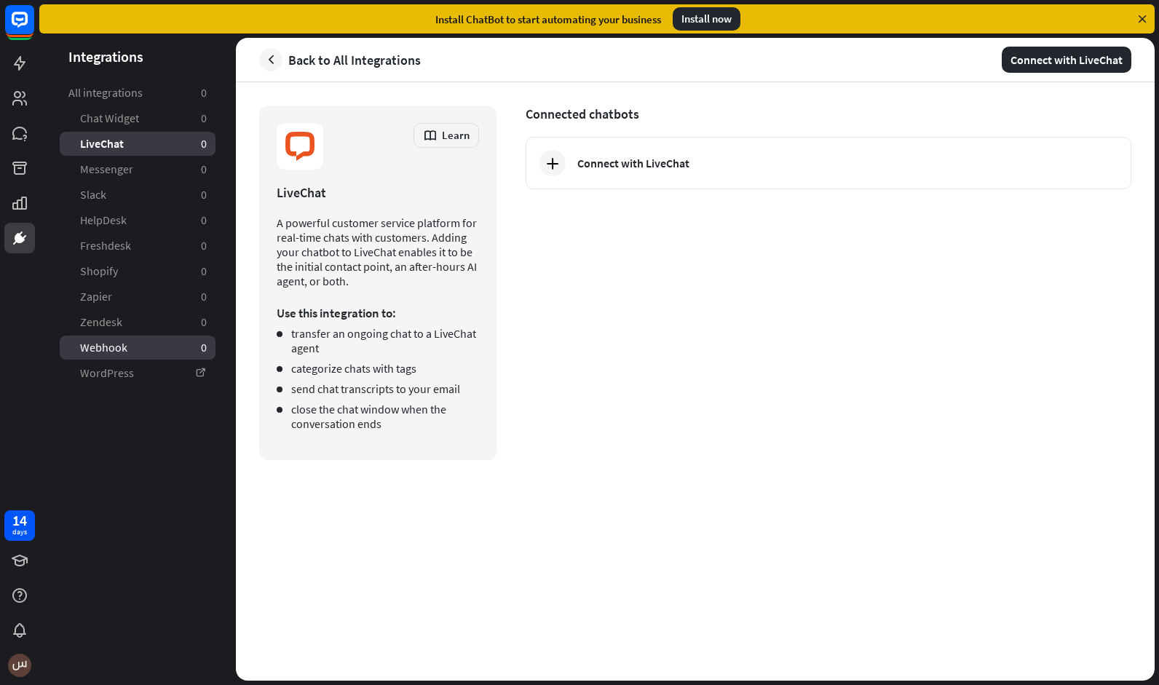
click at [134, 345] on link "Webhook 0" at bounding box center [138, 348] width 156 height 24
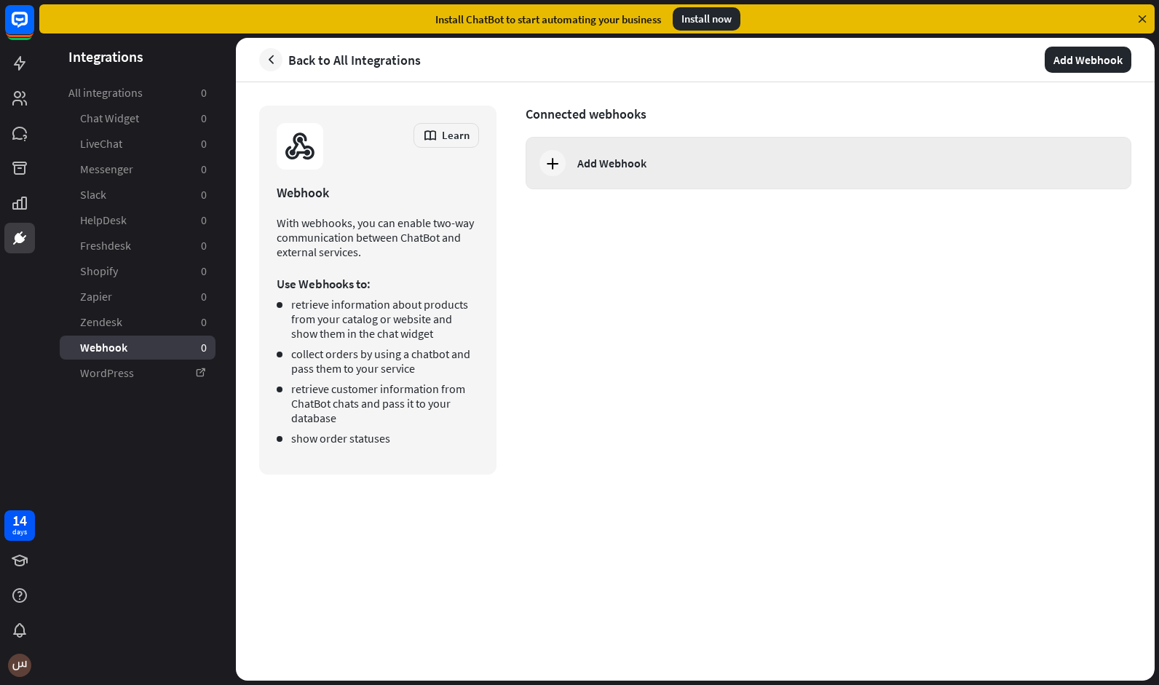
click at [608, 175] on div "Add Webhook" at bounding box center [829, 163] width 606 height 52
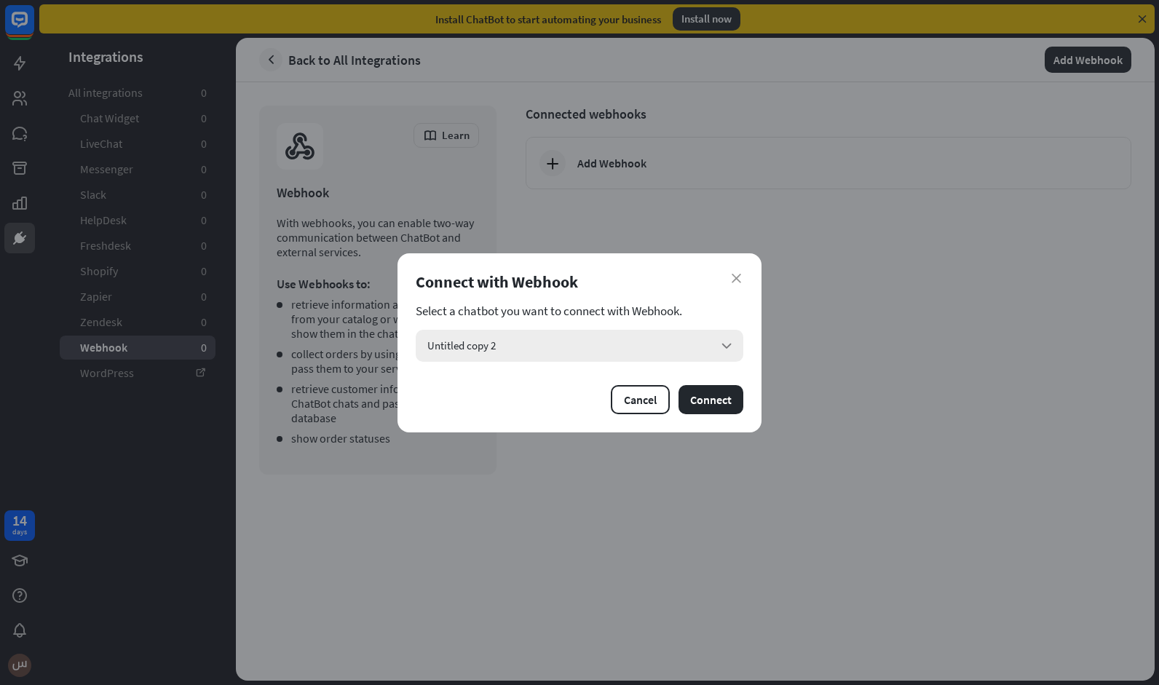
click at [513, 350] on div "Untitled copy 2 arrow_down" at bounding box center [580, 346] width 328 height 32
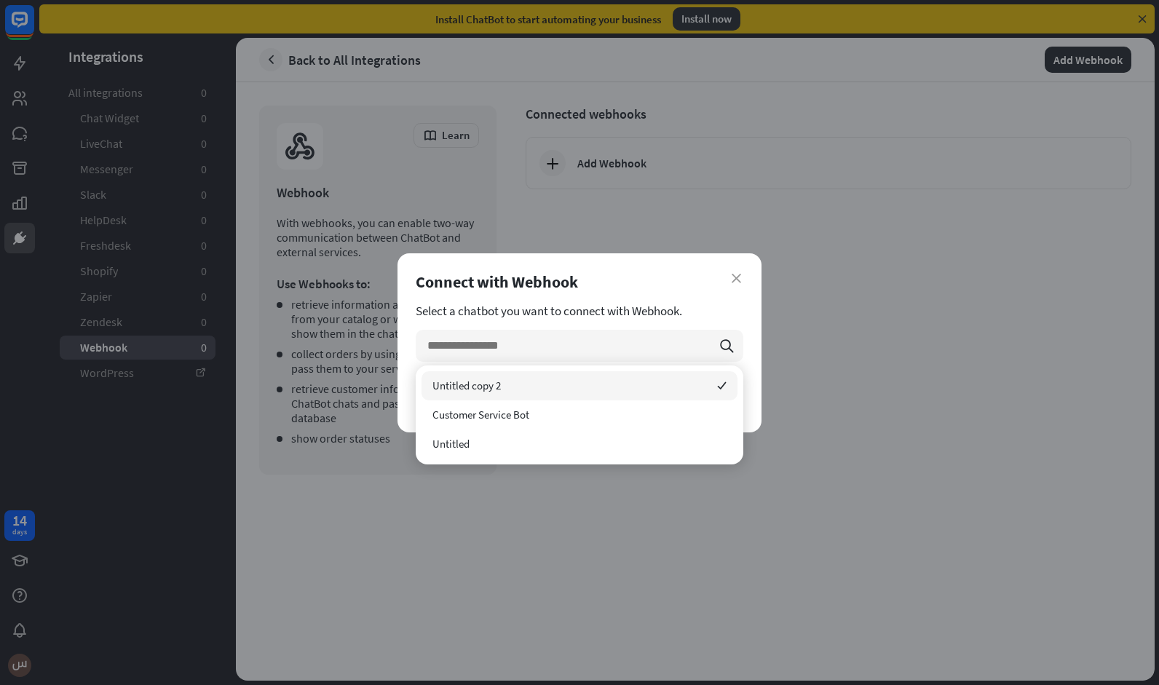
click at [510, 378] on div "Untitled copy 2 checked" at bounding box center [580, 385] width 316 height 29
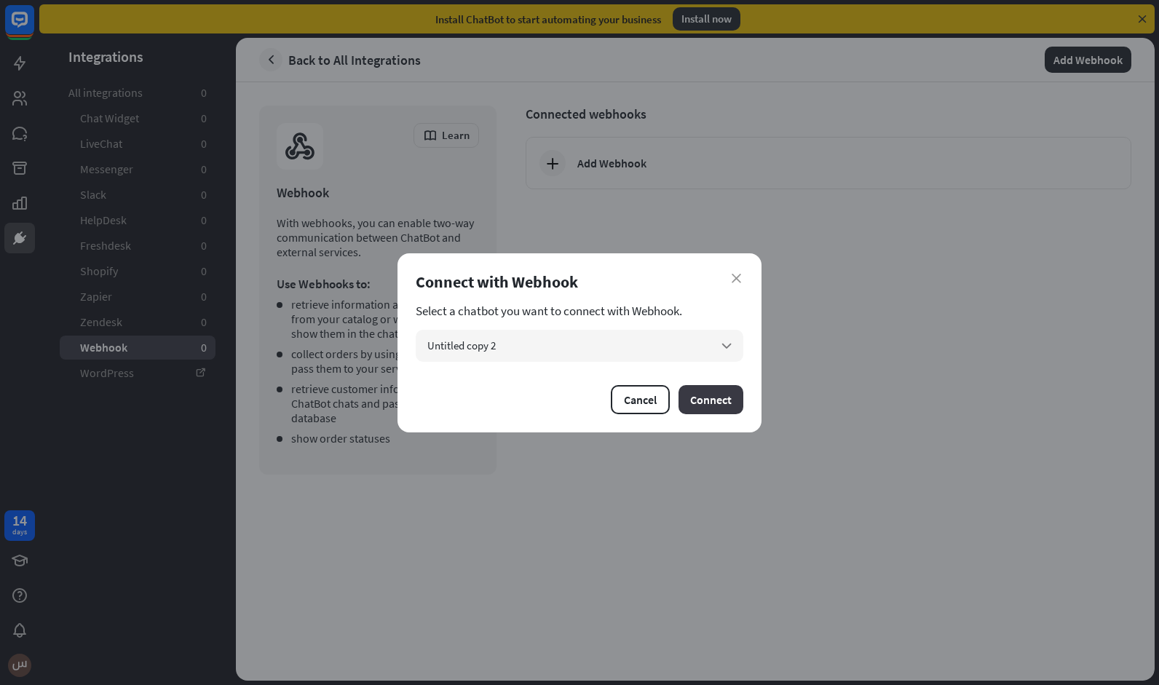
click at [696, 395] on button "Connect" at bounding box center [711, 399] width 65 height 29
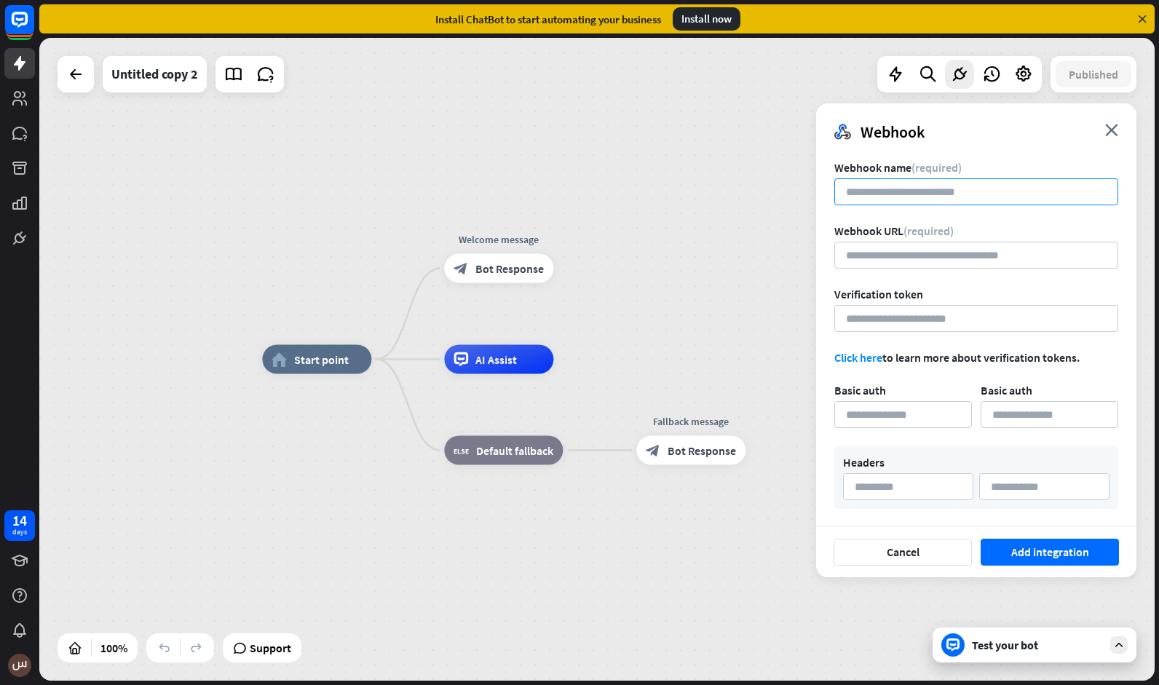
click at [938, 202] on input at bounding box center [976, 191] width 284 height 27
click at [1108, 132] on icon "close" at bounding box center [1111, 130] width 13 height 12
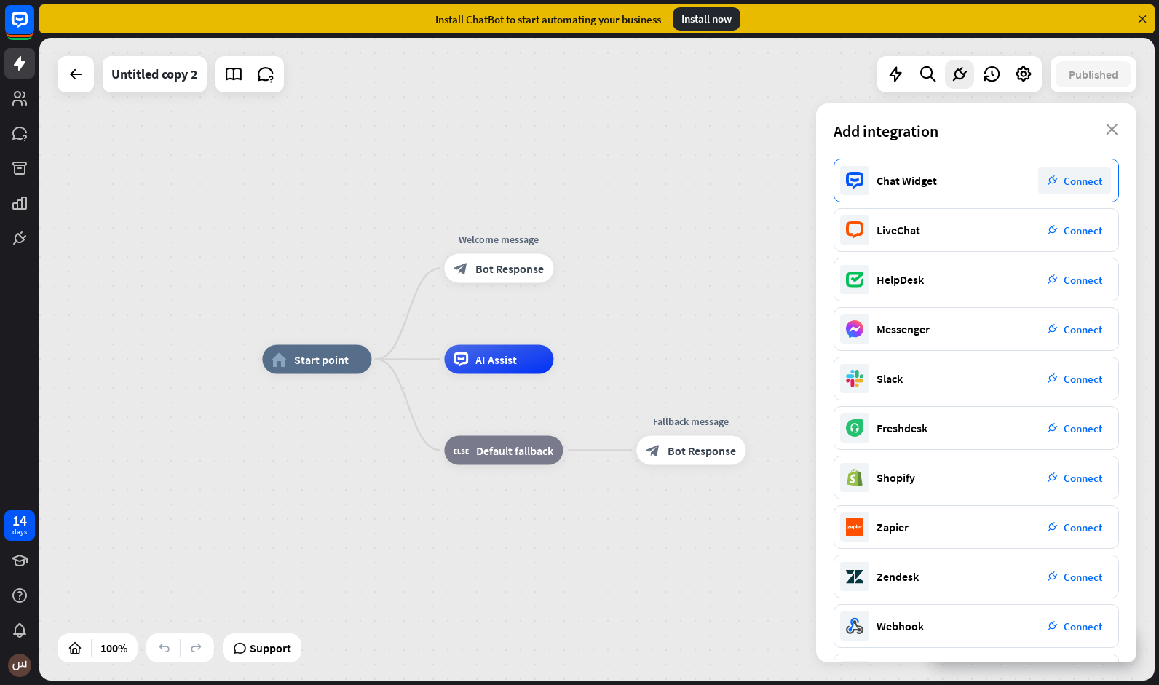
click at [1065, 175] on span "Connect" at bounding box center [1083, 181] width 39 height 14
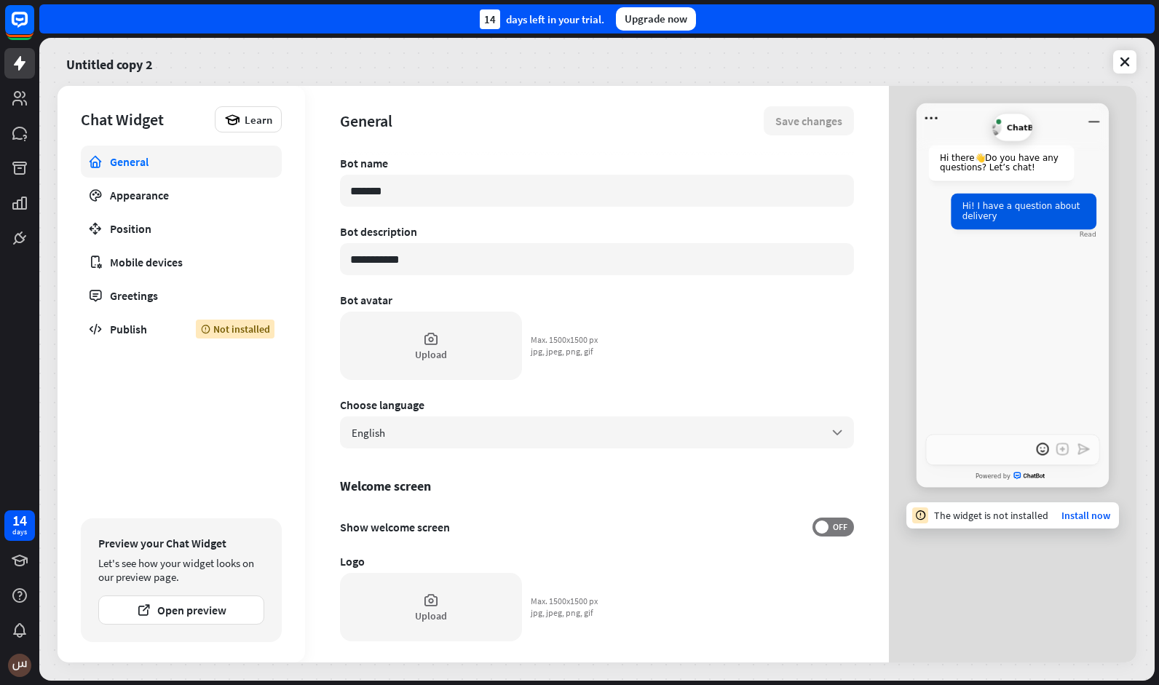
type textarea "*"
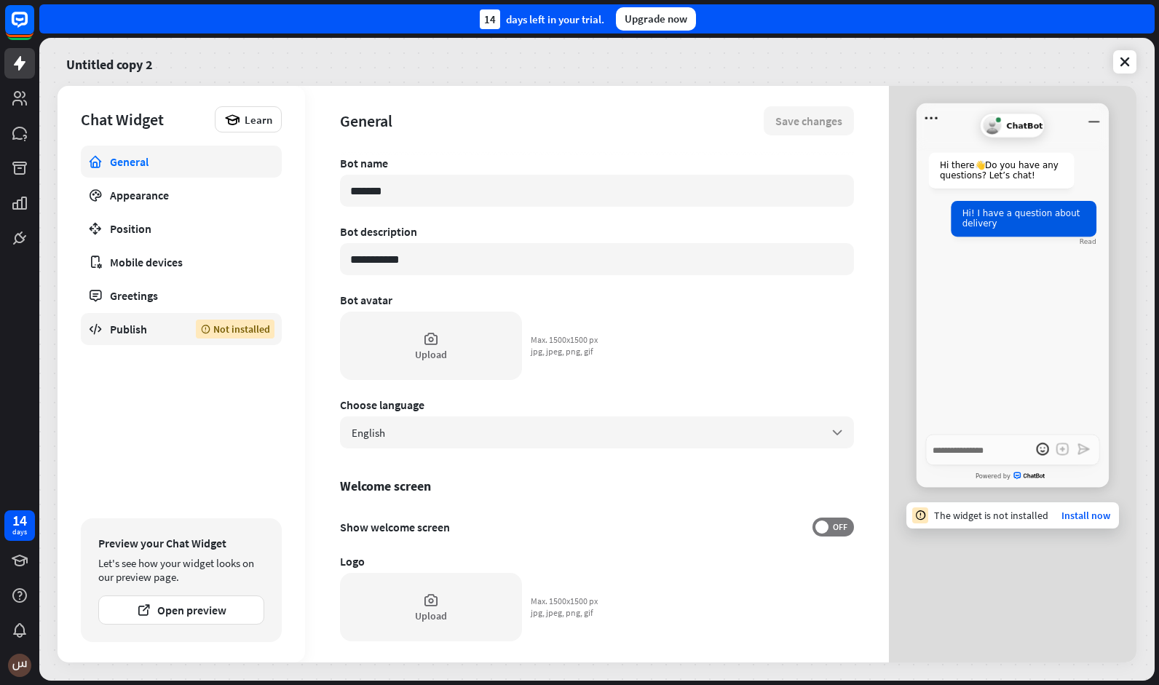
click at [143, 328] on div "Publish" at bounding box center [142, 329] width 64 height 15
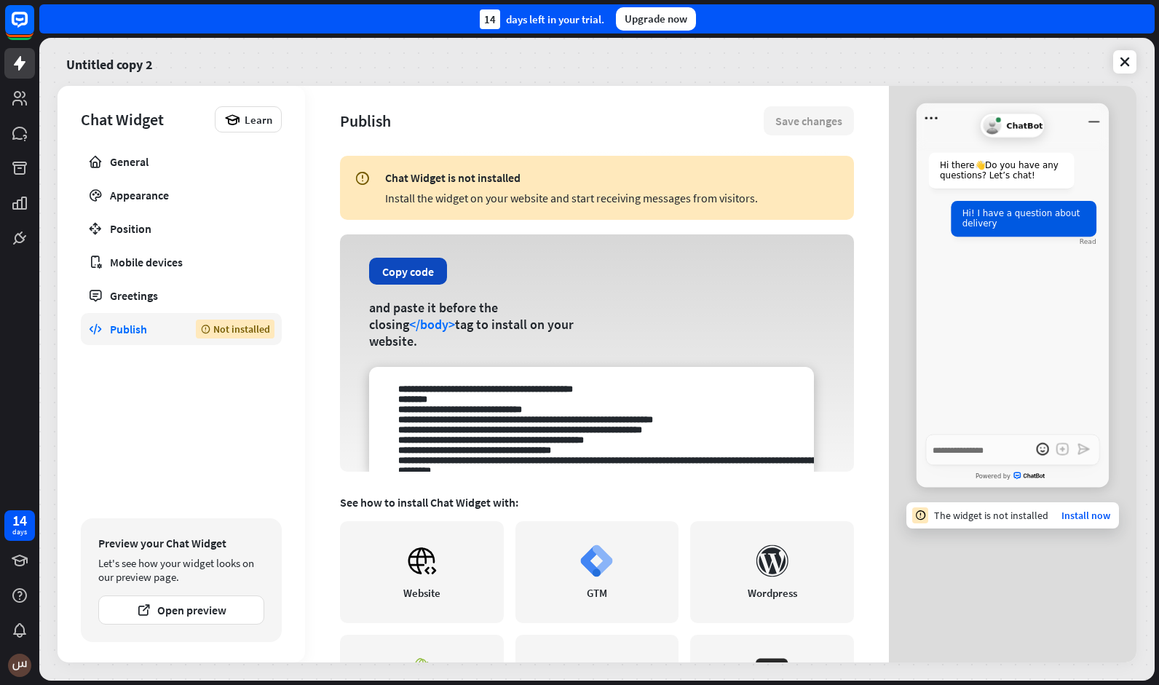
click at [415, 264] on button "Copy code" at bounding box center [408, 271] width 78 height 27
click at [606, 400] on textarea at bounding box center [591, 419] width 445 height 105
click at [601, 421] on textarea at bounding box center [591, 419] width 445 height 105
drag, startPoint x: 601, startPoint y: 421, endPoint x: 638, endPoint y: 424, distance: 38.0
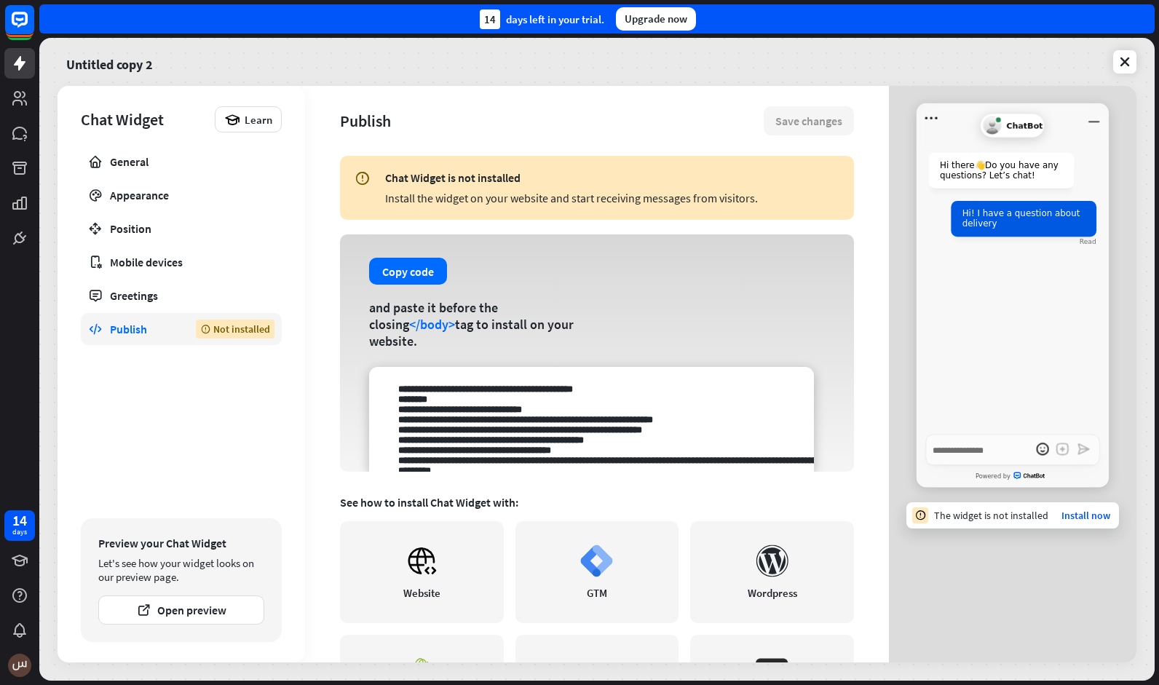
click at [638, 424] on textarea at bounding box center [591, 419] width 445 height 105
drag, startPoint x: 581, startPoint y: 418, endPoint x: 783, endPoint y: 422, distance: 201.7
click at [783, 422] on textarea at bounding box center [591, 419] width 445 height 105
drag, startPoint x: 563, startPoint y: 430, endPoint x: 766, endPoint y: 435, distance: 203.2
click at [766, 435] on textarea at bounding box center [591, 419] width 445 height 105
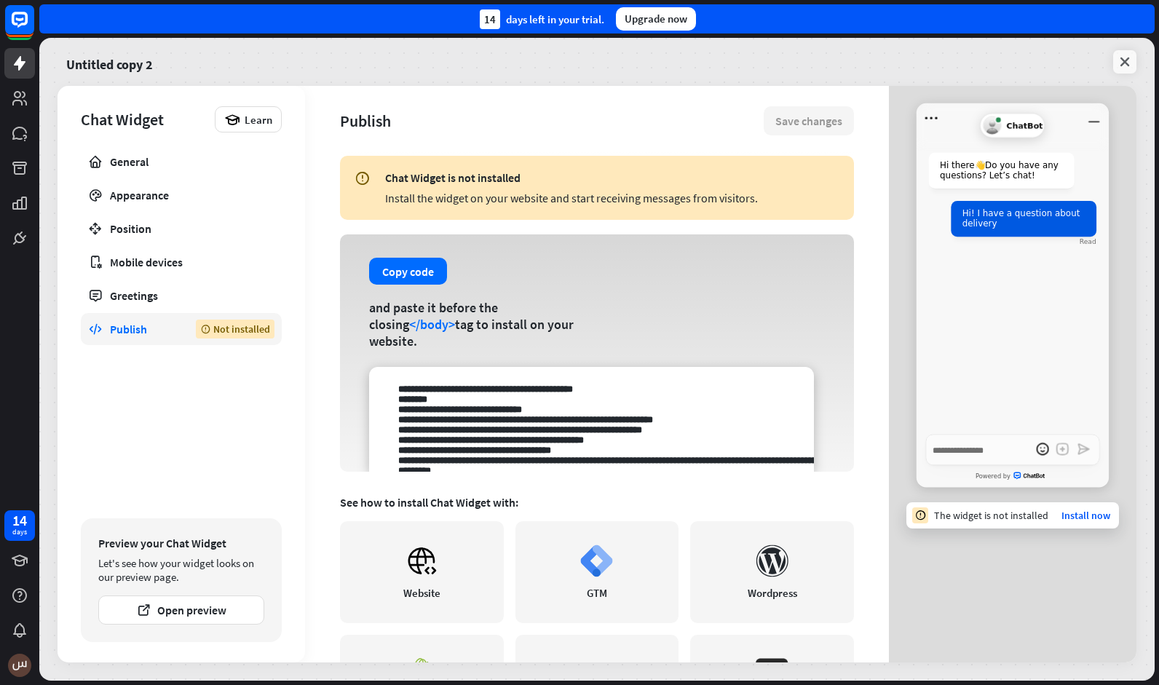
click at [1123, 63] on icon at bounding box center [1124, 62] width 15 height 15
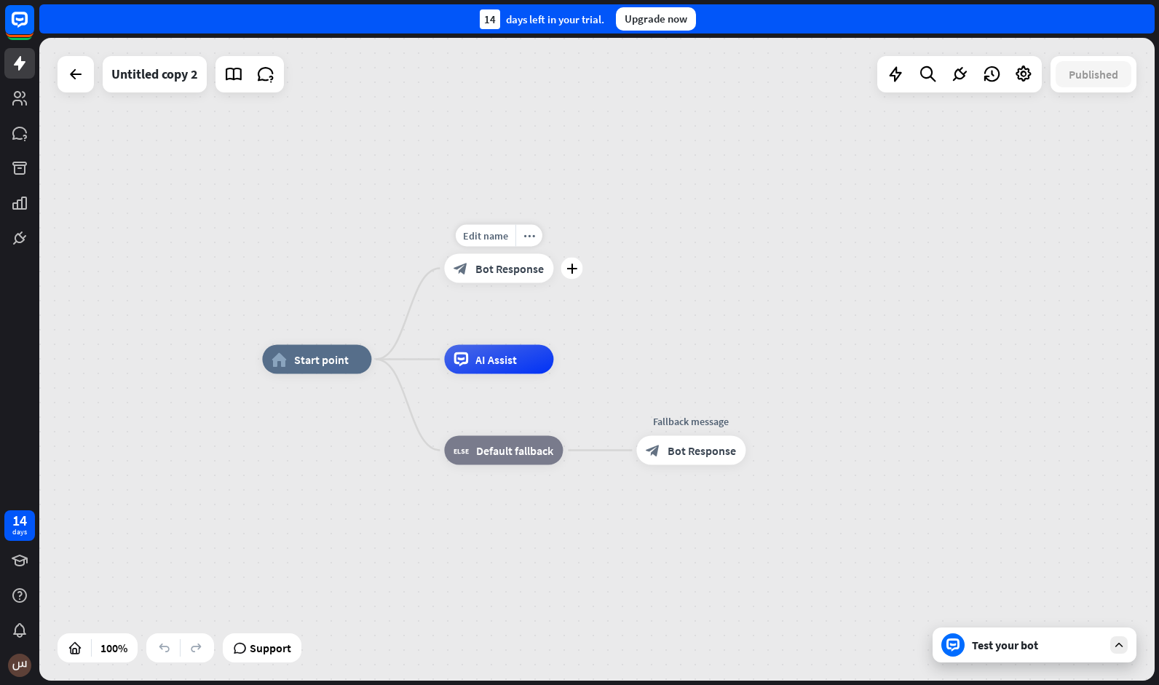
click at [502, 264] on span "Bot Response" at bounding box center [509, 268] width 68 height 15
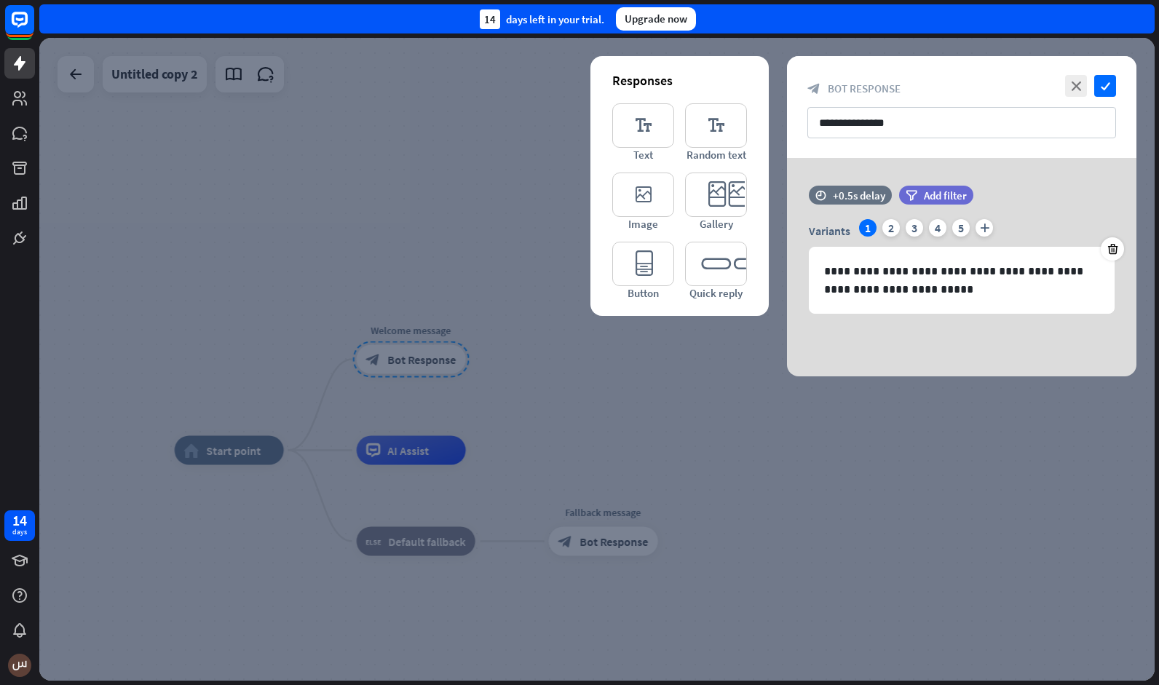
click at [584, 388] on div at bounding box center [596, 359] width 1115 height 643
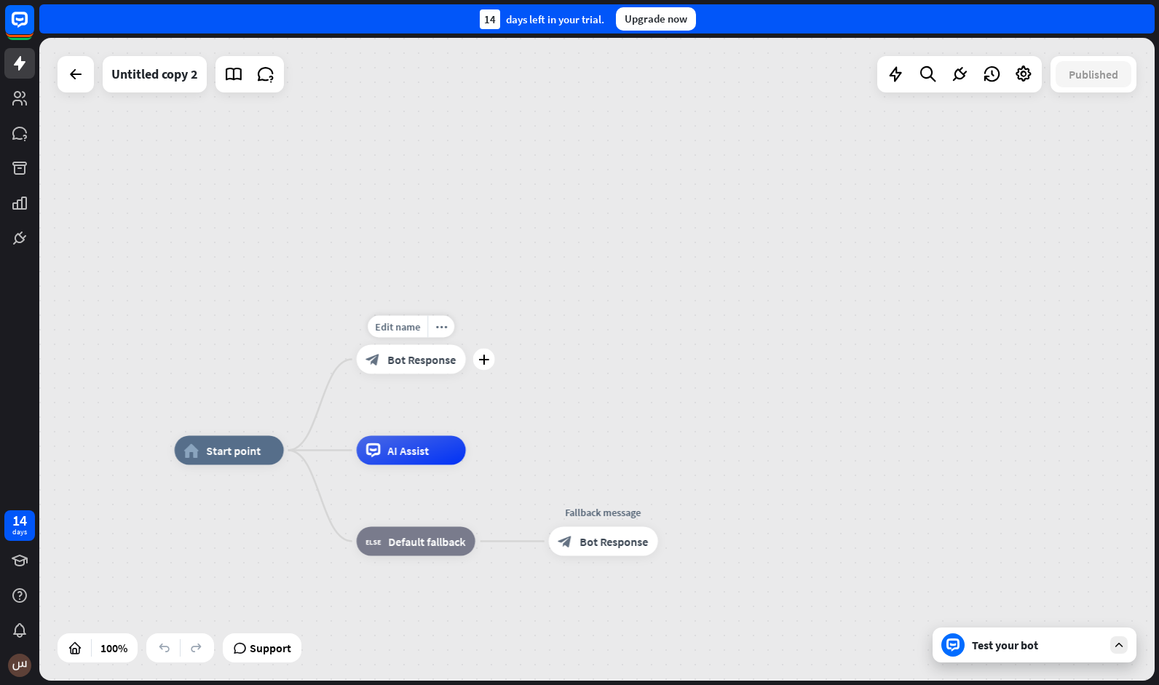
click at [426, 355] on span "Bot Response" at bounding box center [422, 359] width 68 height 15
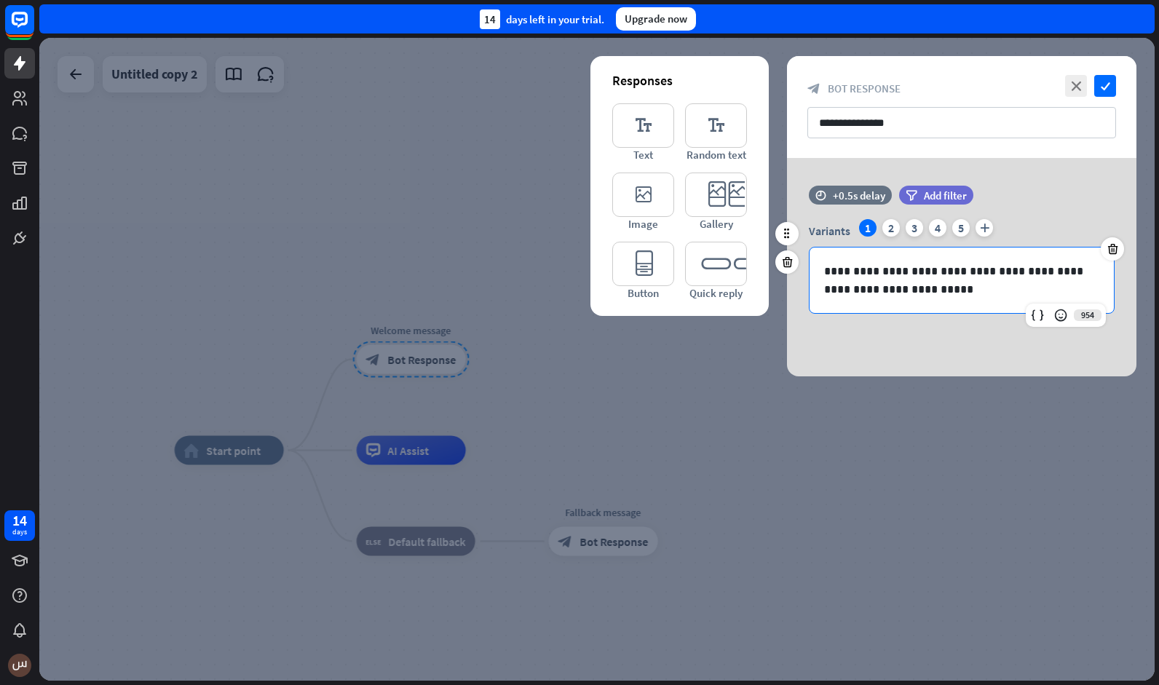
click at [908, 275] on p "**********" at bounding box center [962, 280] width 276 height 36
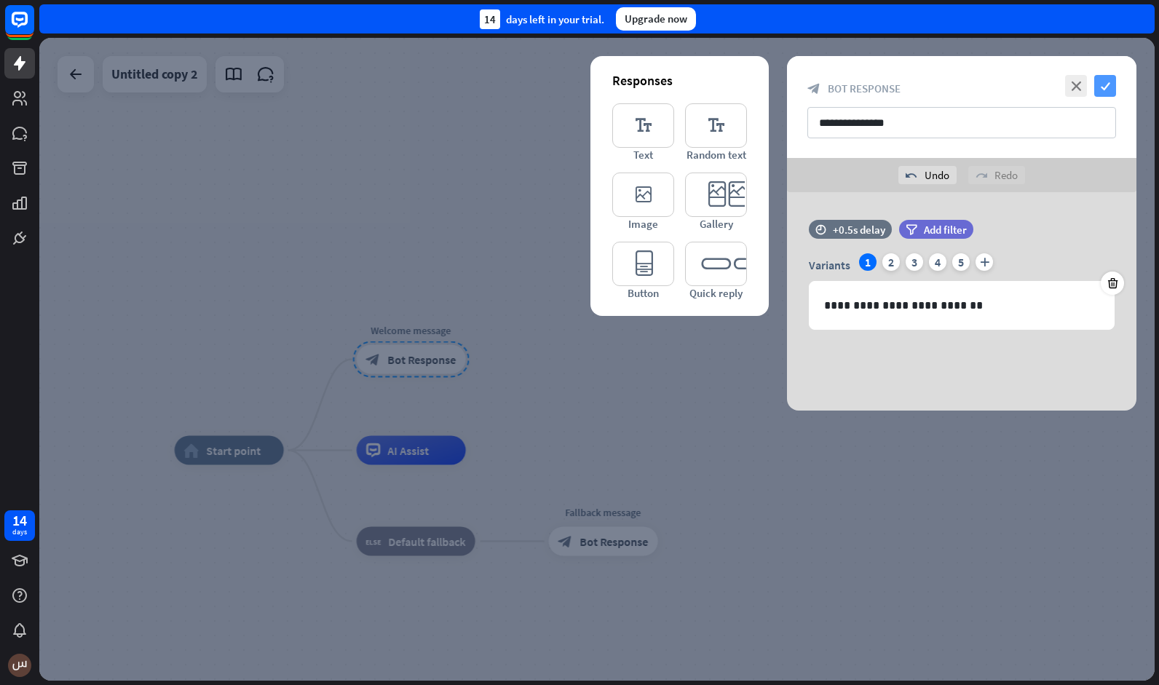
click at [1096, 87] on icon "check" at bounding box center [1105, 86] width 22 height 22
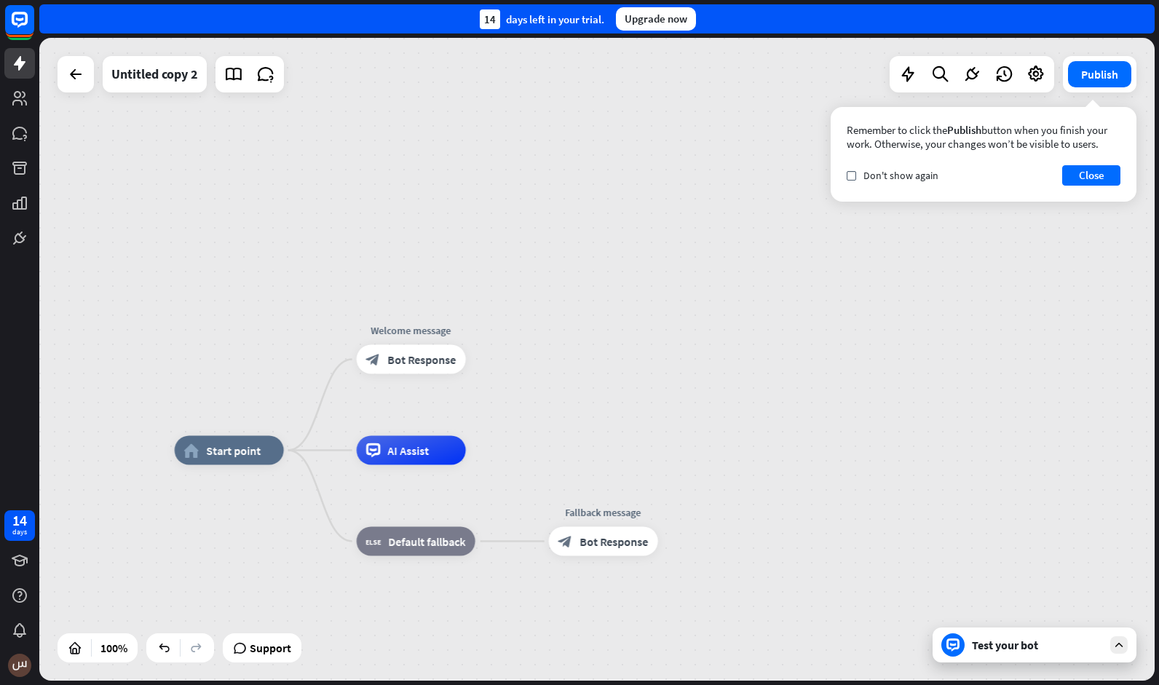
click at [990, 647] on div "Test your bot" at bounding box center [1037, 645] width 131 height 15
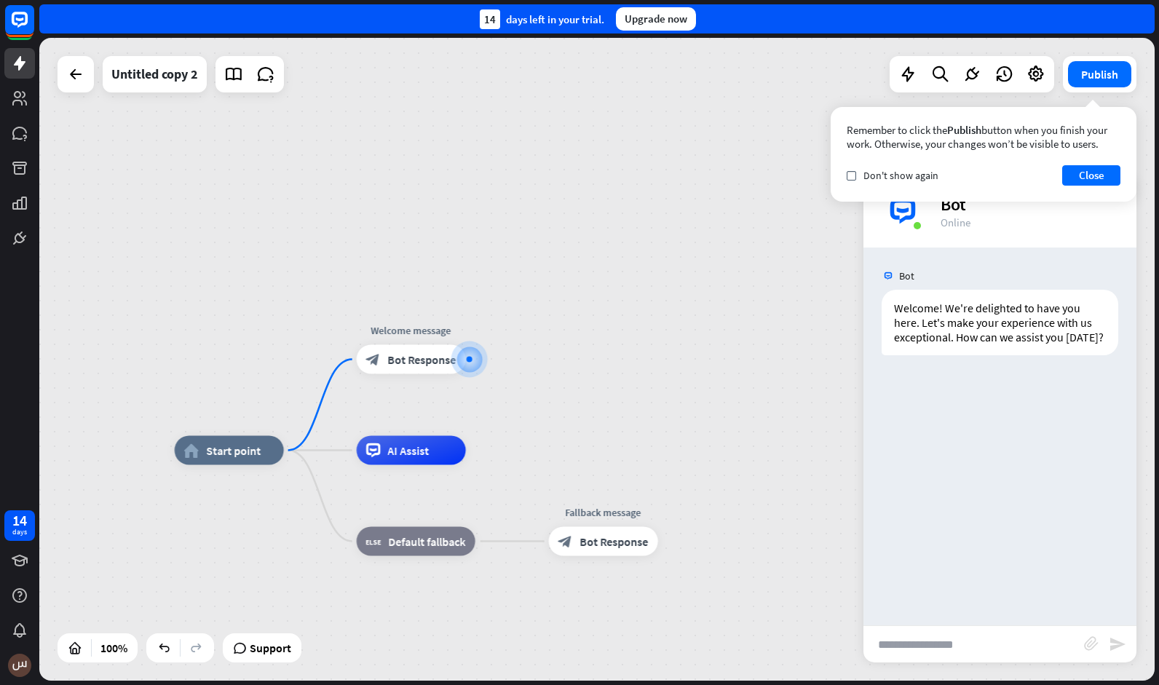
click at [899, 644] on input "text" at bounding box center [973, 644] width 221 height 36
type input "*"
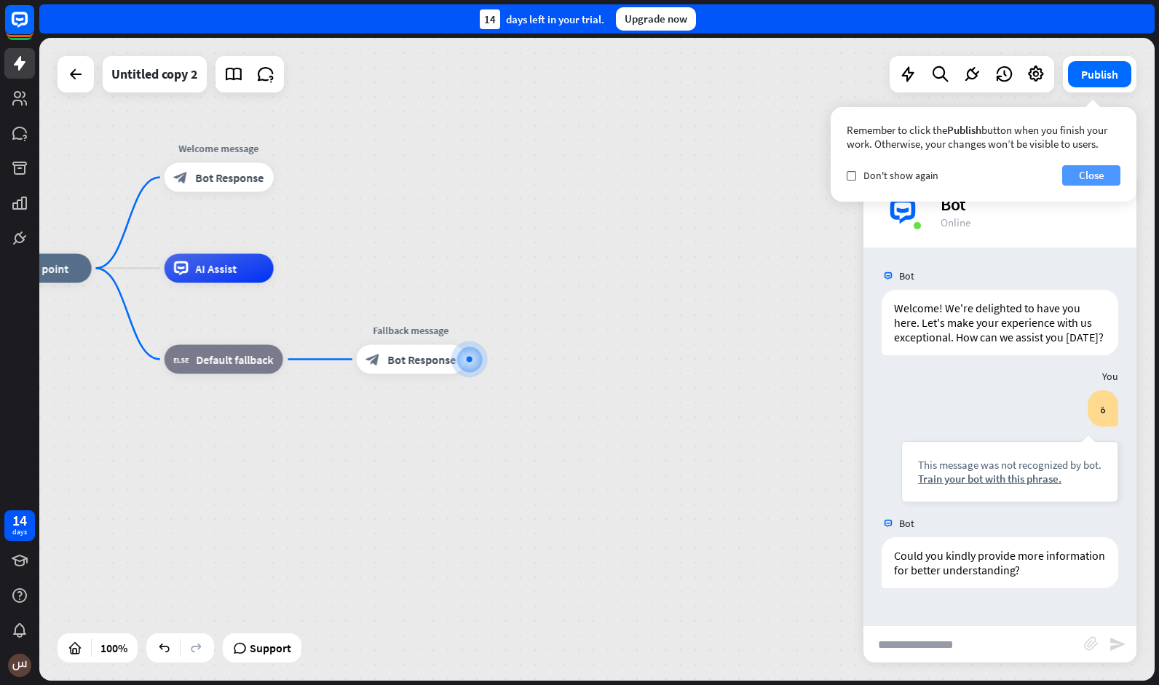
click at [1096, 184] on button "Close" at bounding box center [1091, 175] width 58 height 20
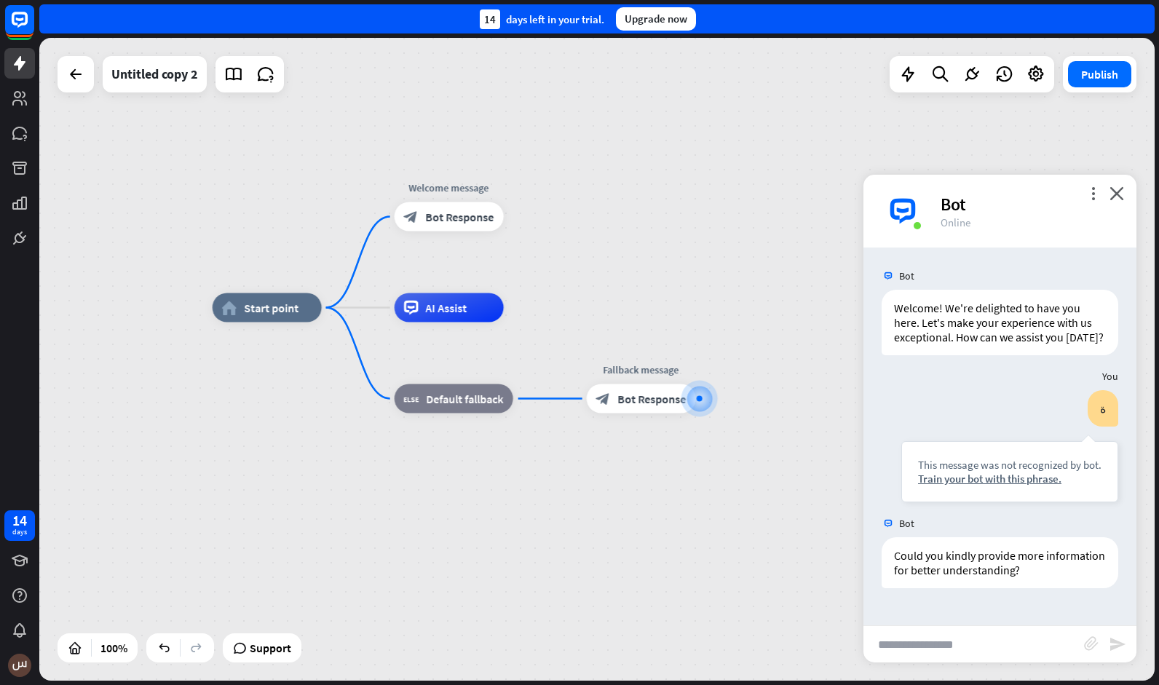
drag, startPoint x: 425, startPoint y: 462, endPoint x: 655, endPoint y: 501, distance: 233.4
click at [655, 501] on div "home_2 Start point Welcome message block_bot_response Bot Response AI Assist bl…" at bounding box center [770, 629] width 1115 height 643
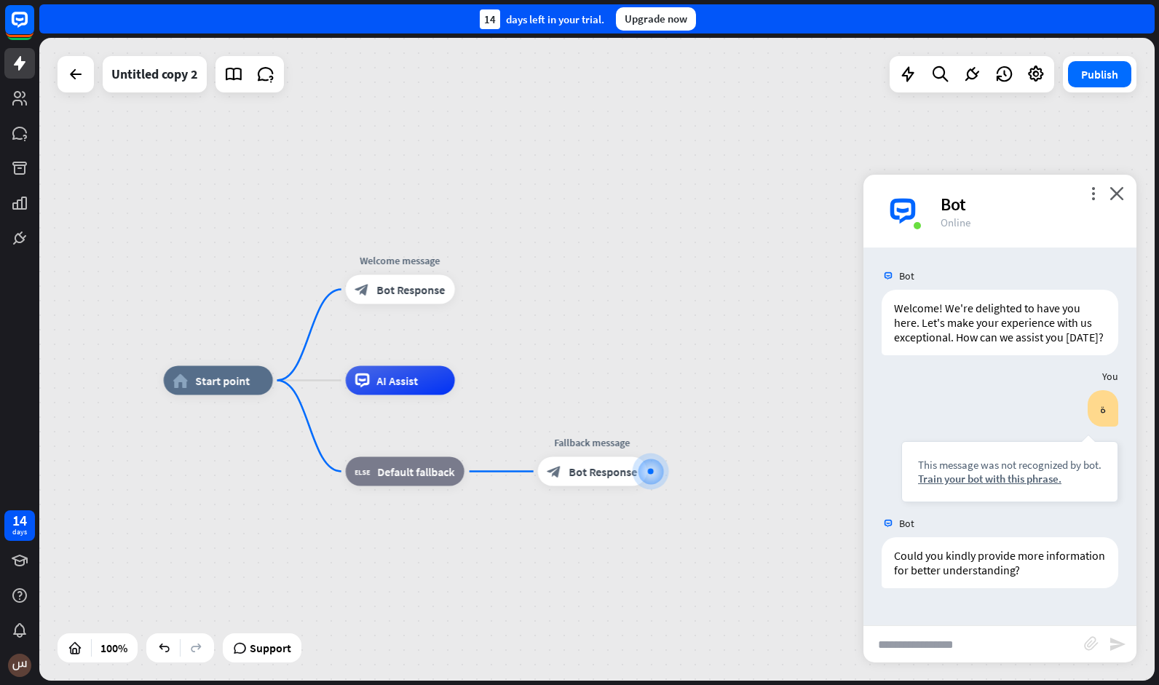
drag, startPoint x: 707, startPoint y: 482, endPoint x: 658, endPoint y: 555, distance: 87.6
click at [667, 473] on icon "plus" at bounding box center [665, 472] width 11 height 10
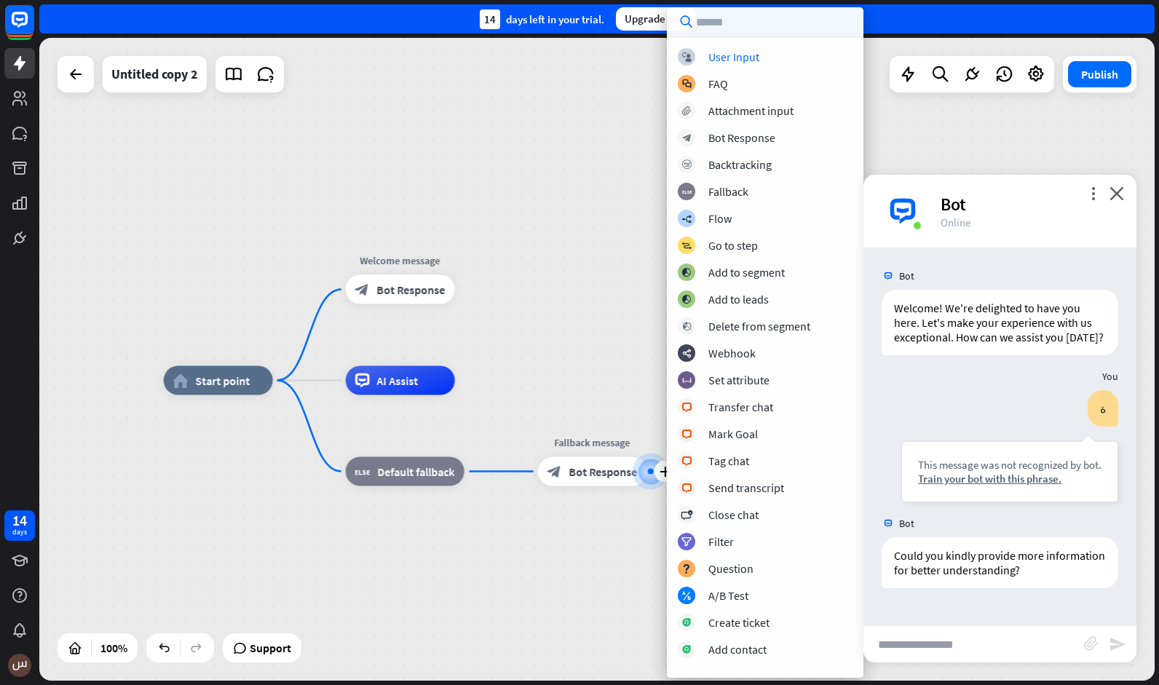
type input "*"
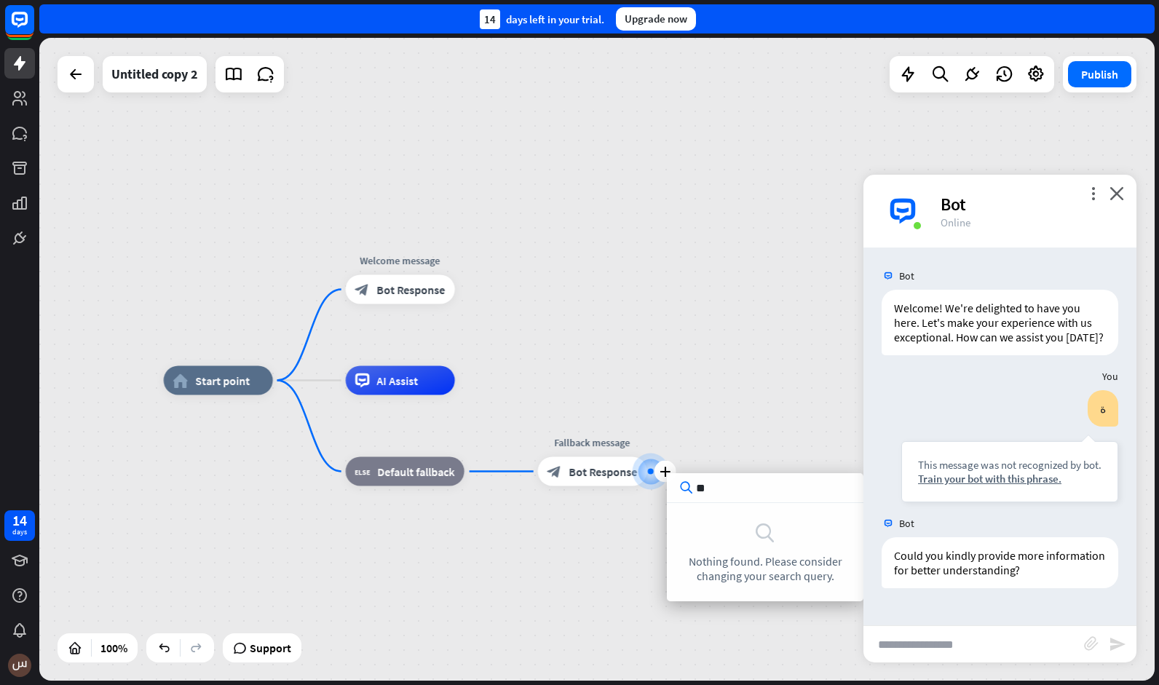
type input "*"
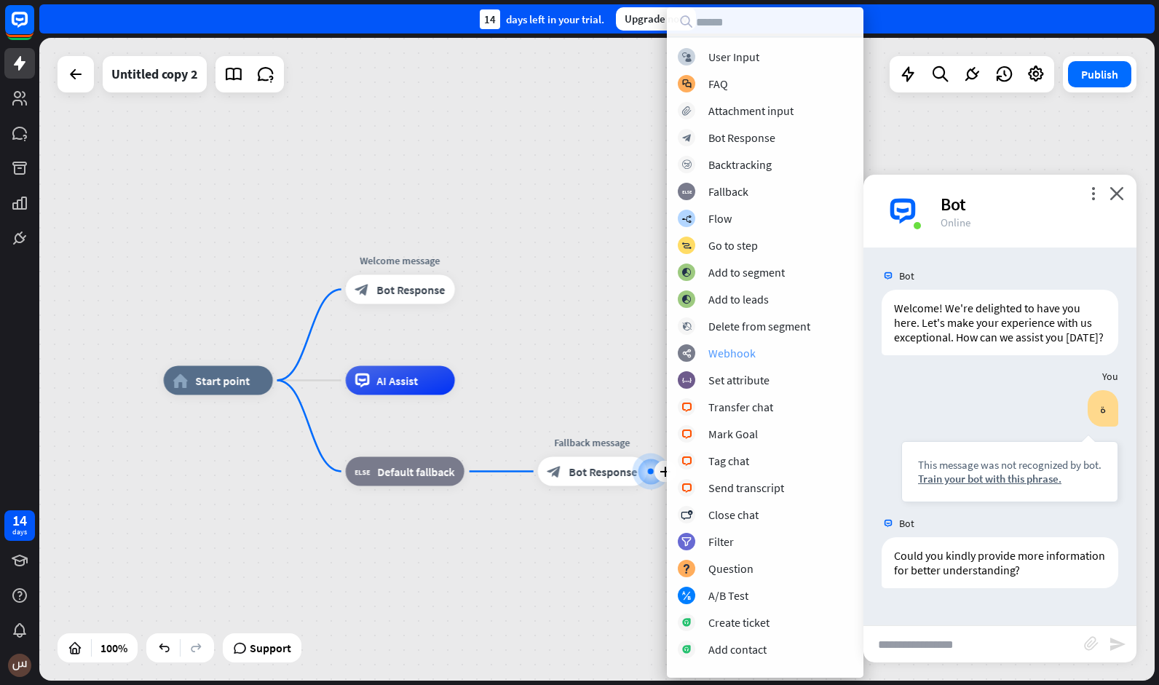
click at [729, 355] on div "Webhook" at bounding box center [731, 353] width 47 height 15
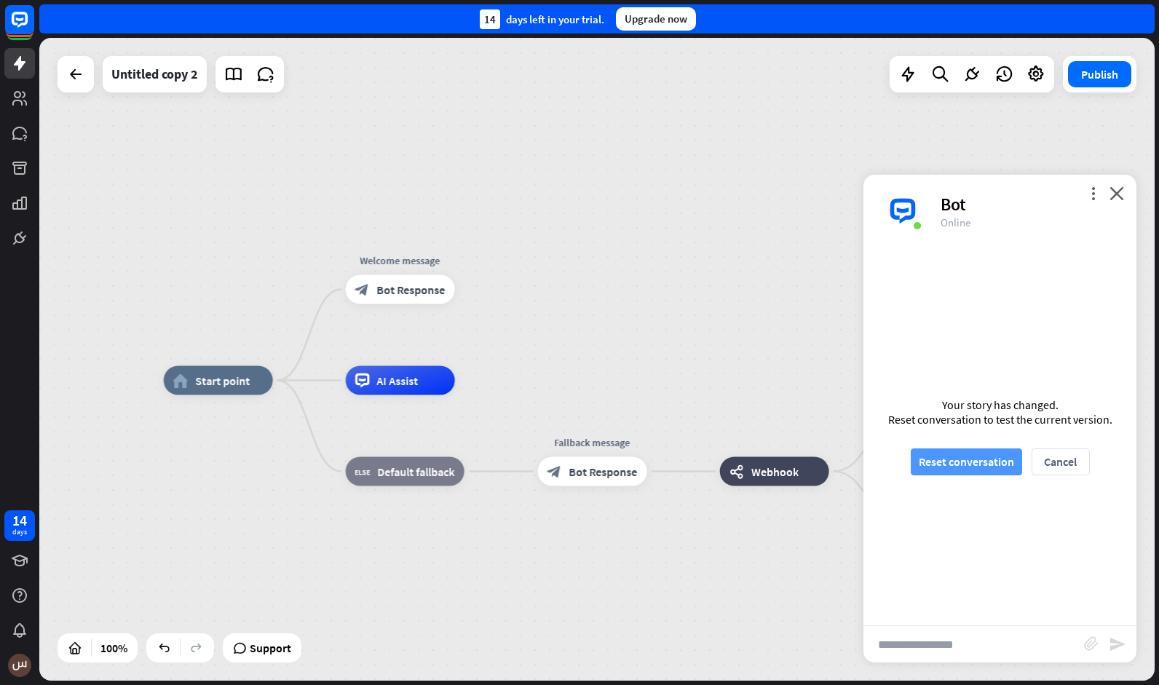
click at [962, 459] on button "Reset conversation" at bounding box center [966, 461] width 111 height 27
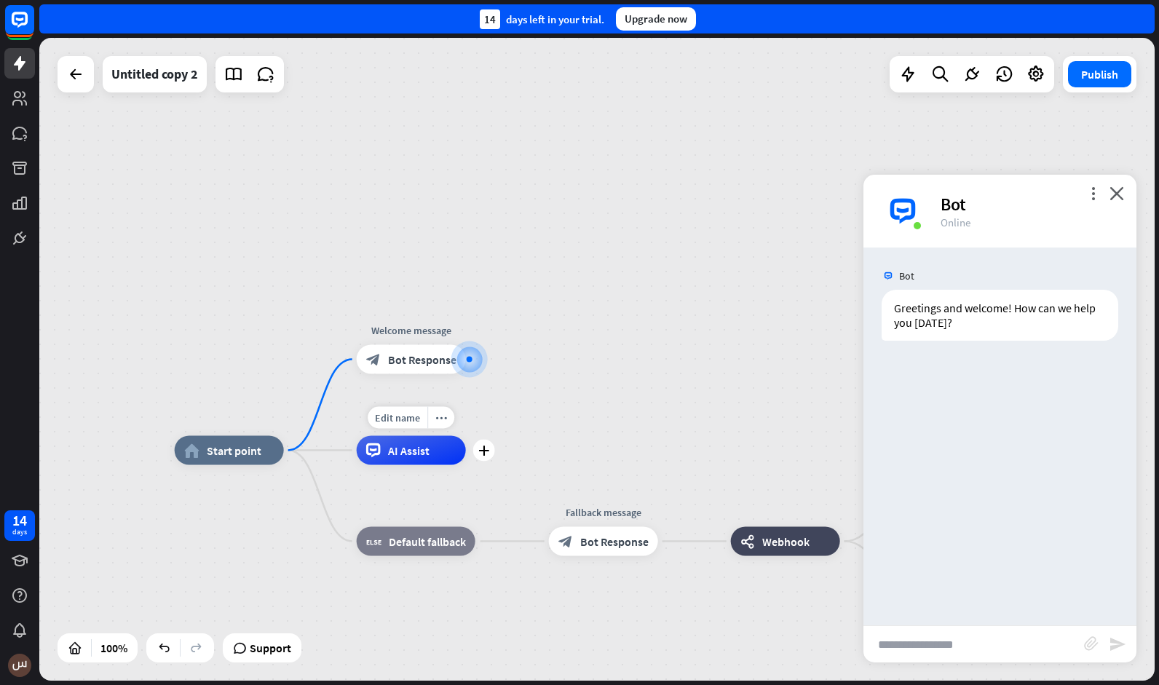
click at [413, 463] on div "AI Assist" at bounding box center [411, 450] width 109 height 29
click at [181, 82] on div "Untitled copy 2" at bounding box center [154, 74] width 87 height 36
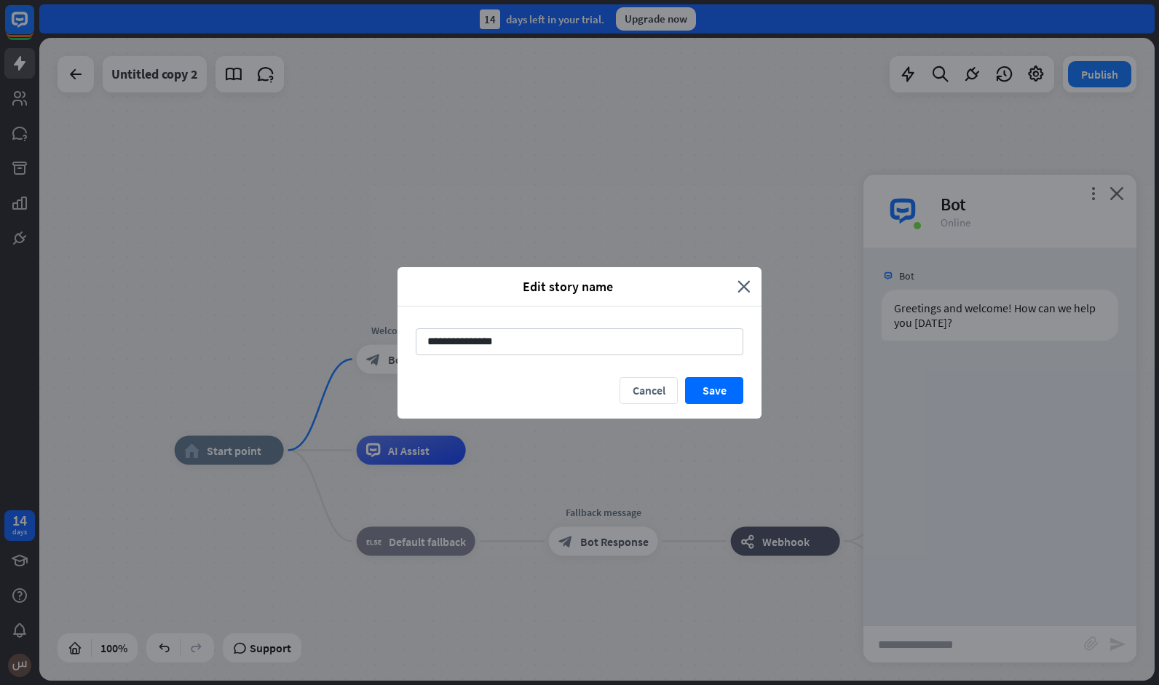
click at [751, 281] on div "Edit story name close" at bounding box center [579, 286] width 364 height 39
click at [744, 281] on icon "close" at bounding box center [743, 286] width 13 height 17
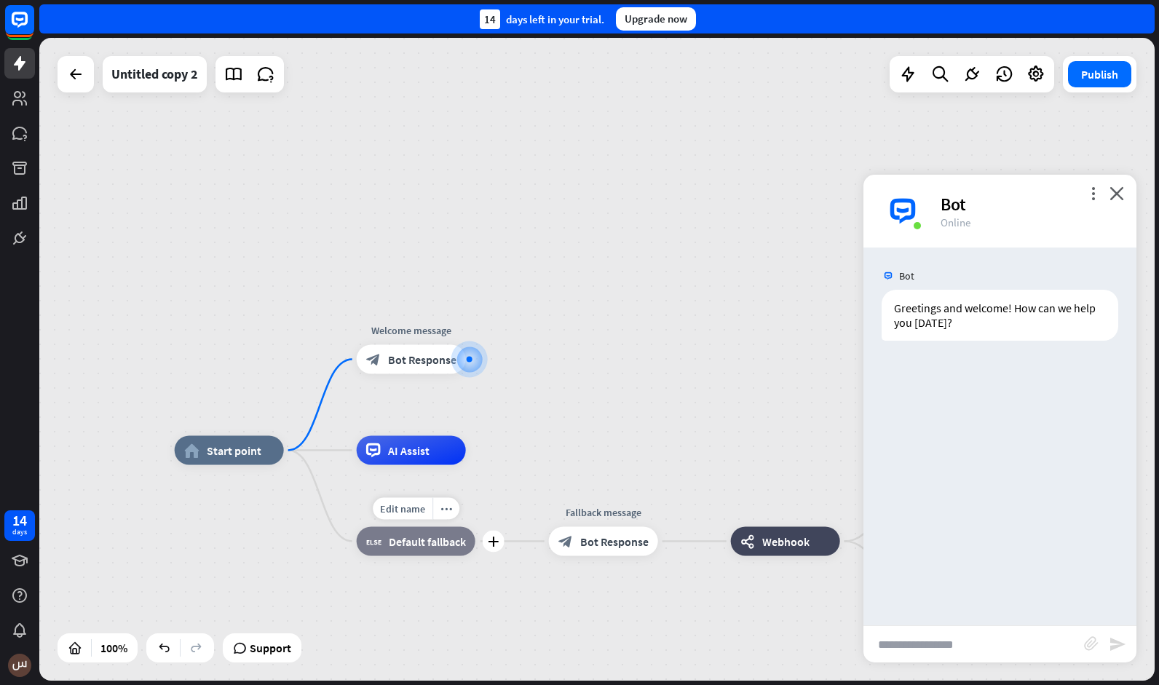
click at [417, 544] on span "Default fallback" at bounding box center [427, 541] width 77 height 15
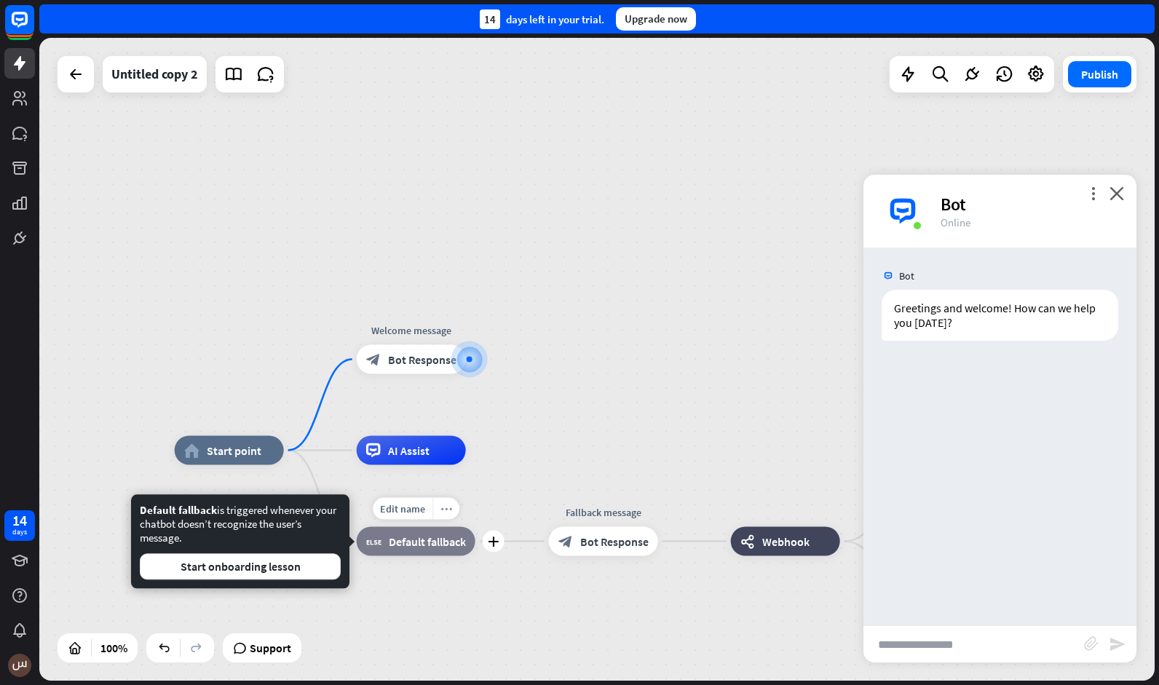
click at [440, 516] on div "more_horiz" at bounding box center [445, 509] width 27 height 22
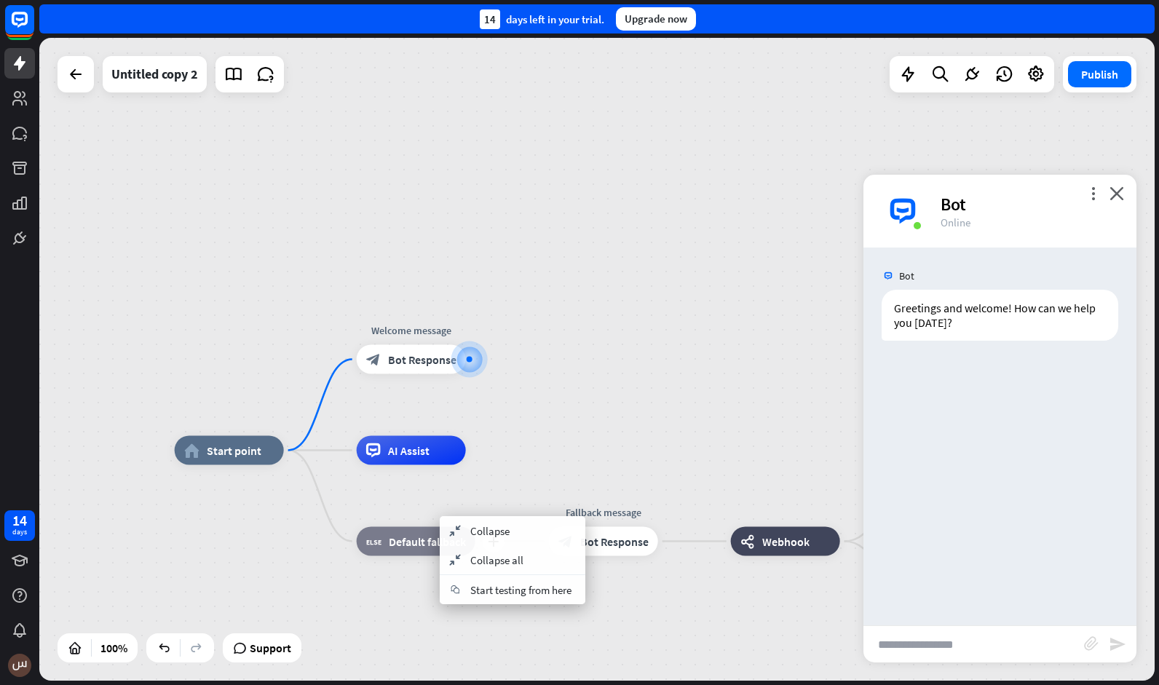
click at [475, 527] on div "plus block_fallback Default fallback" at bounding box center [416, 541] width 119 height 29
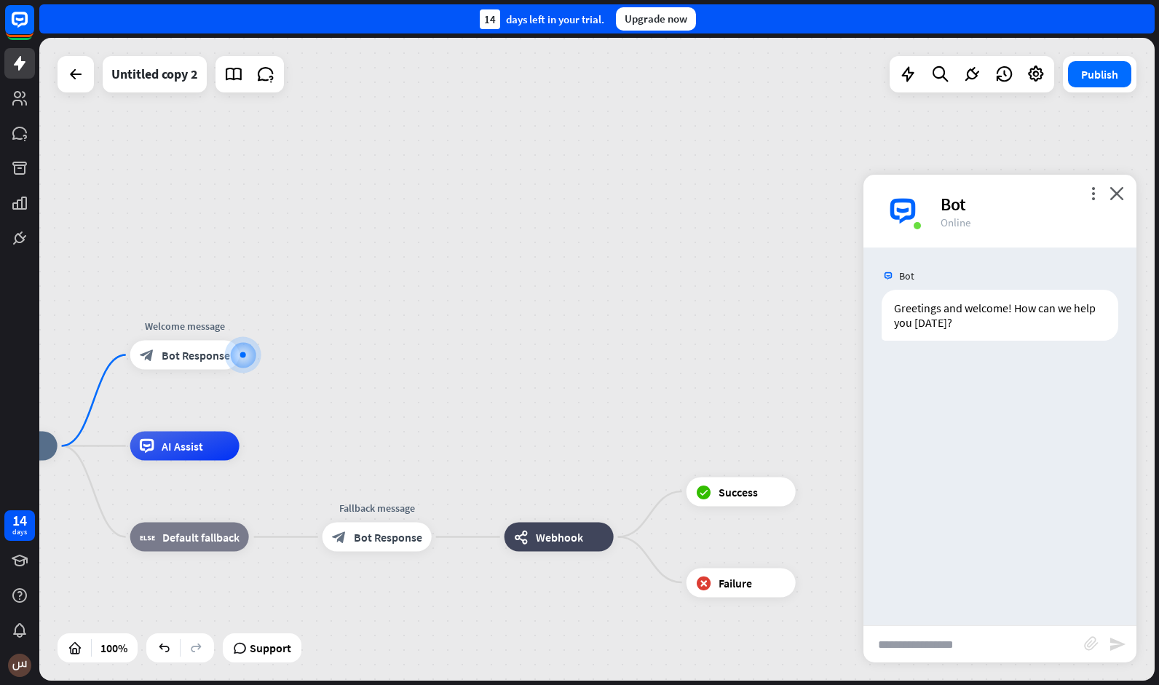
drag, startPoint x: 703, startPoint y: 462, endPoint x: 477, endPoint y: 457, distance: 226.5
click at [550, 530] on span "Webhook" at bounding box center [559, 537] width 47 height 15
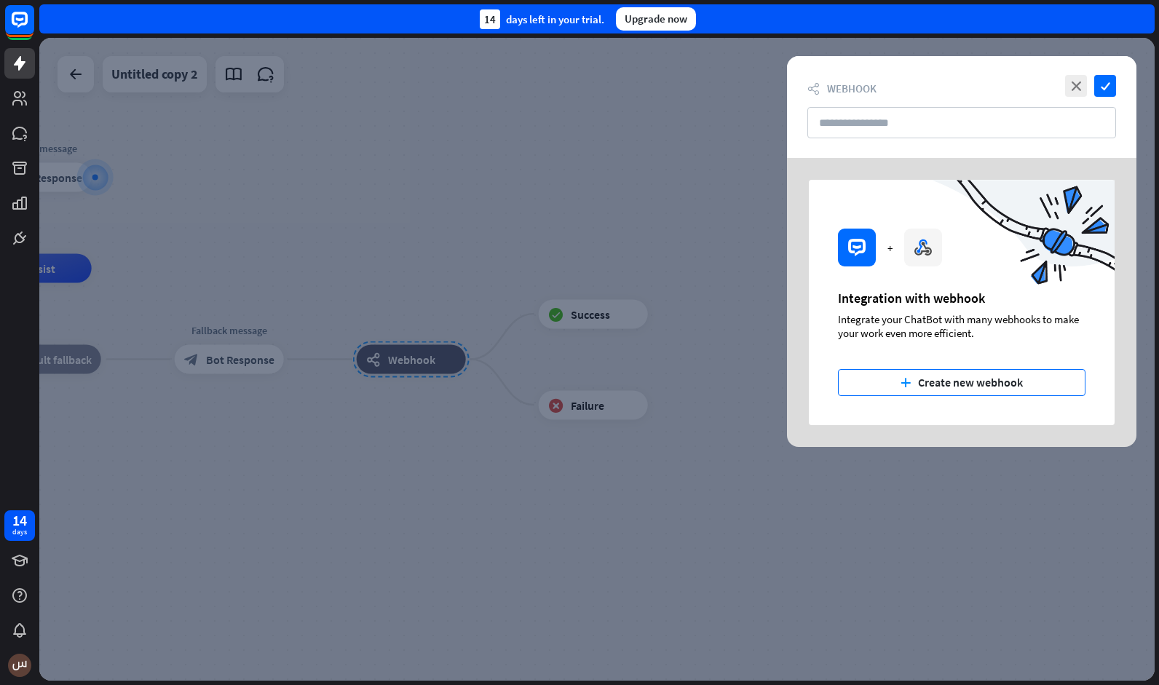
click at [877, 378] on button "plus Create new webhook" at bounding box center [962, 382] width 248 height 27
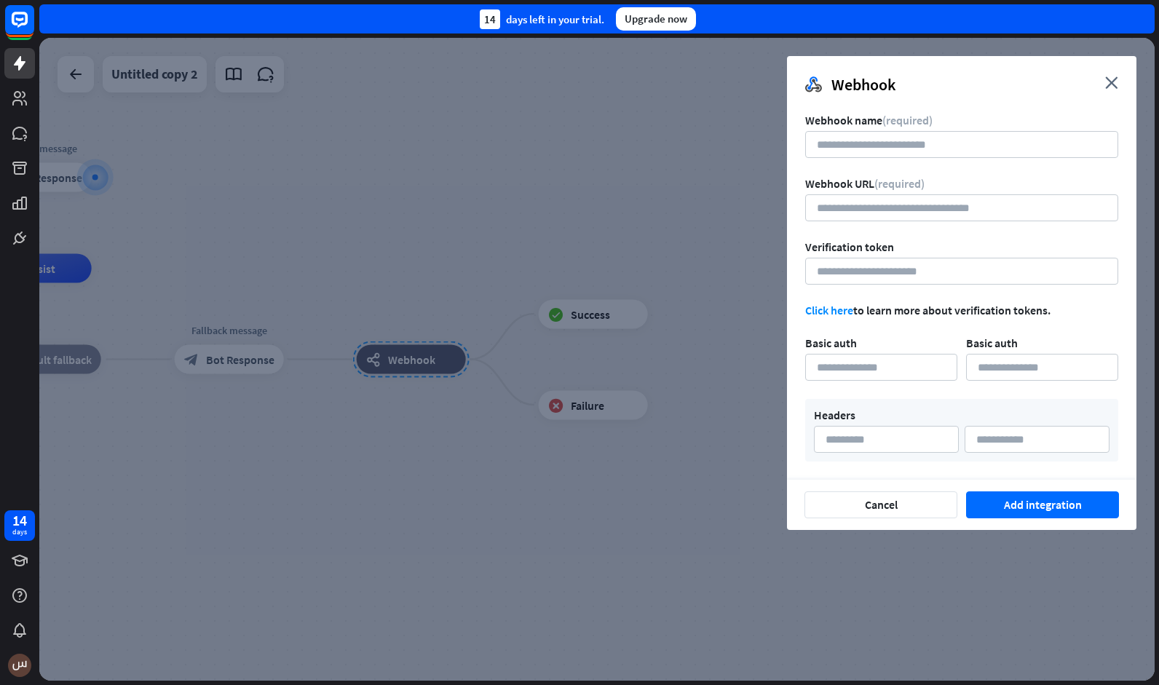
click at [824, 304] on link "Click here" at bounding box center [829, 310] width 48 height 15
click at [1109, 86] on icon "close" at bounding box center [1111, 82] width 13 height 12
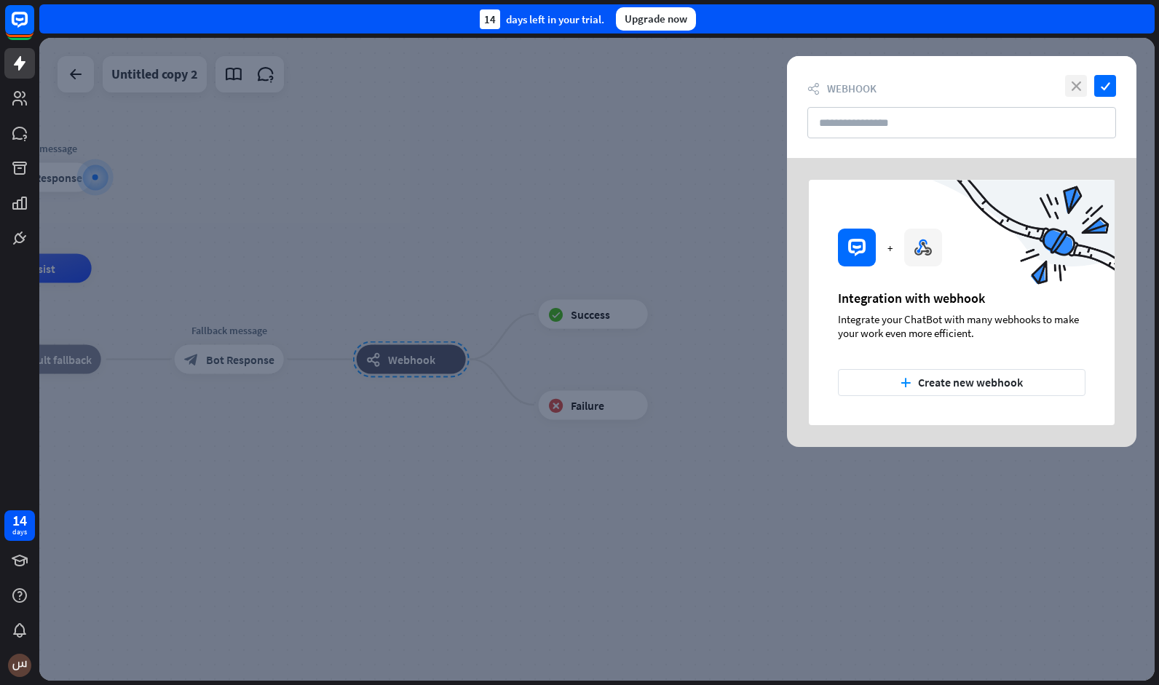
click at [1069, 82] on icon "close" at bounding box center [1076, 86] width 22 height 22
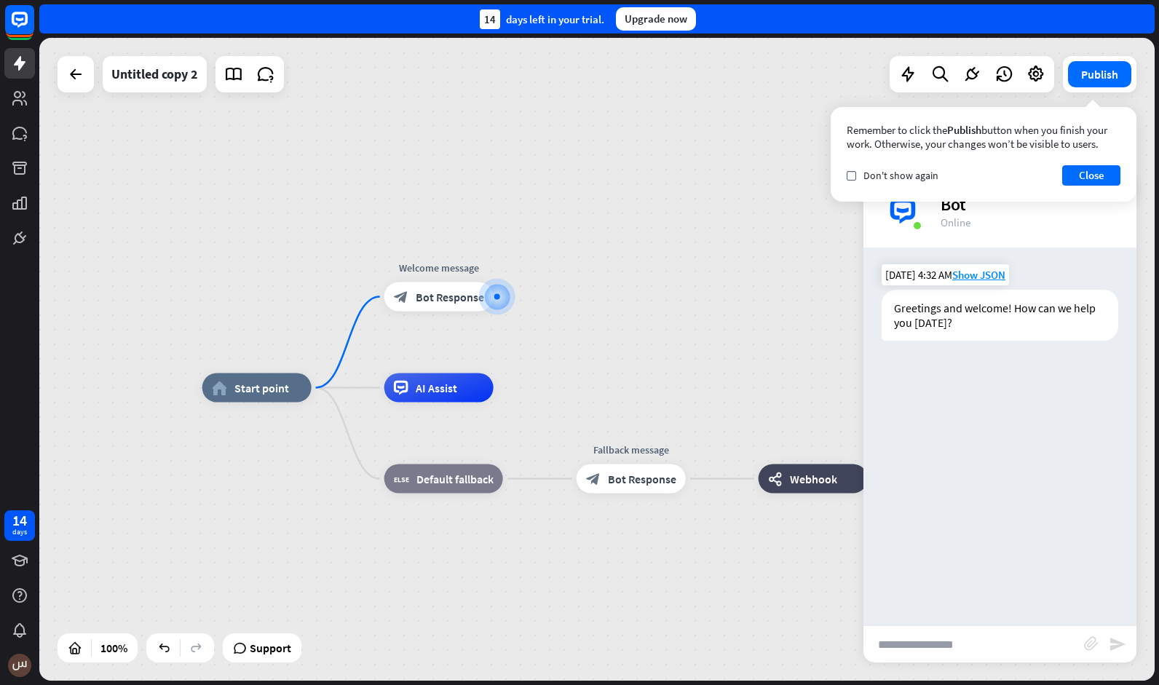
drag, startPoint x: 505, startPoint y: 188, endPoint x: 891, endPoint y: 309, distance: 404.3
click at [922, 309] on div "home_2 Start point Welcome message block_bot_response Bot Response AI Assist bl…" at bounding box center [596, 359] width 1115 height 643
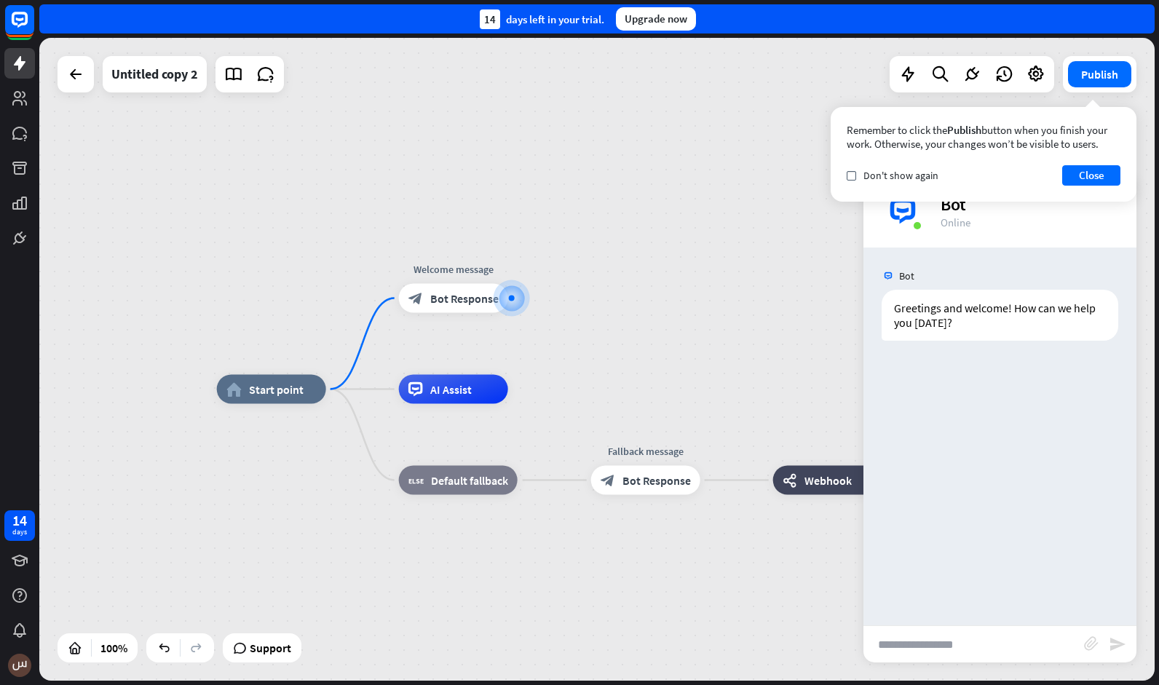
click at [58, 71] on div at bounding box center [76, 74] width 36 height 36
click at [793, 298] on div "home_2 Start point Welcome message block_bot_response Bot Response AI Assist bl…" at bounding box center [596, 359] width 1115 height 643
click at [1099, 166] on button "Close" at bounding box center [1091, 175] width 58 height 20
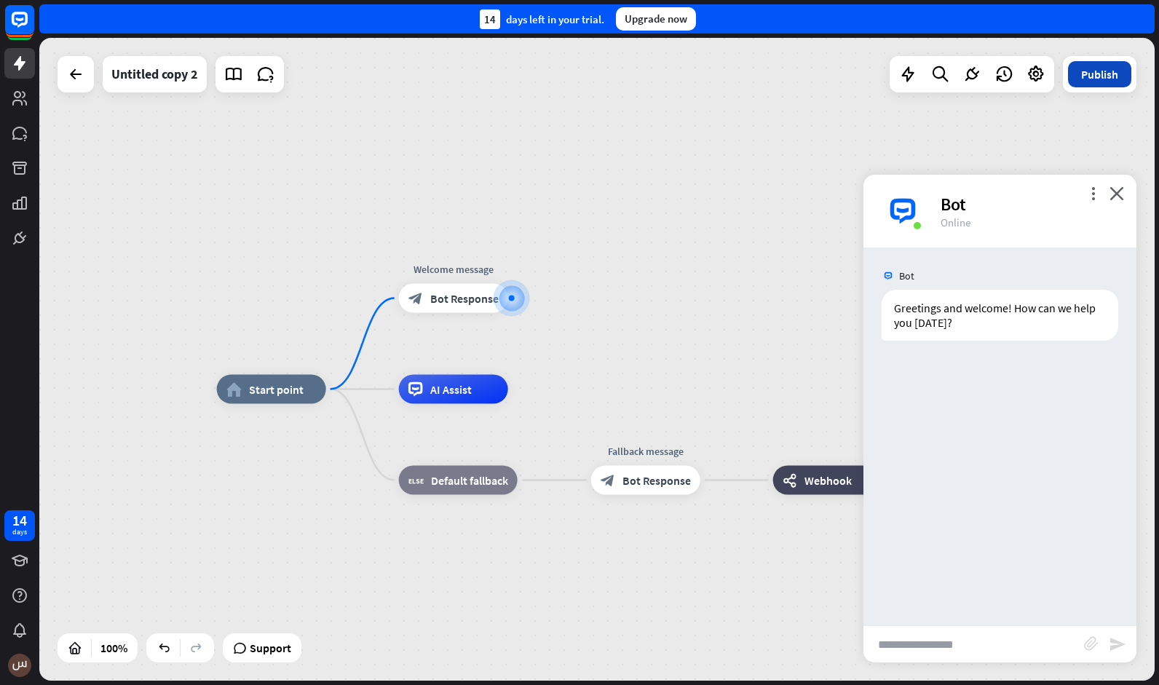
click at [1093, 77] on button "Publish" at bounding box center [1099, 74] width 63 height 26
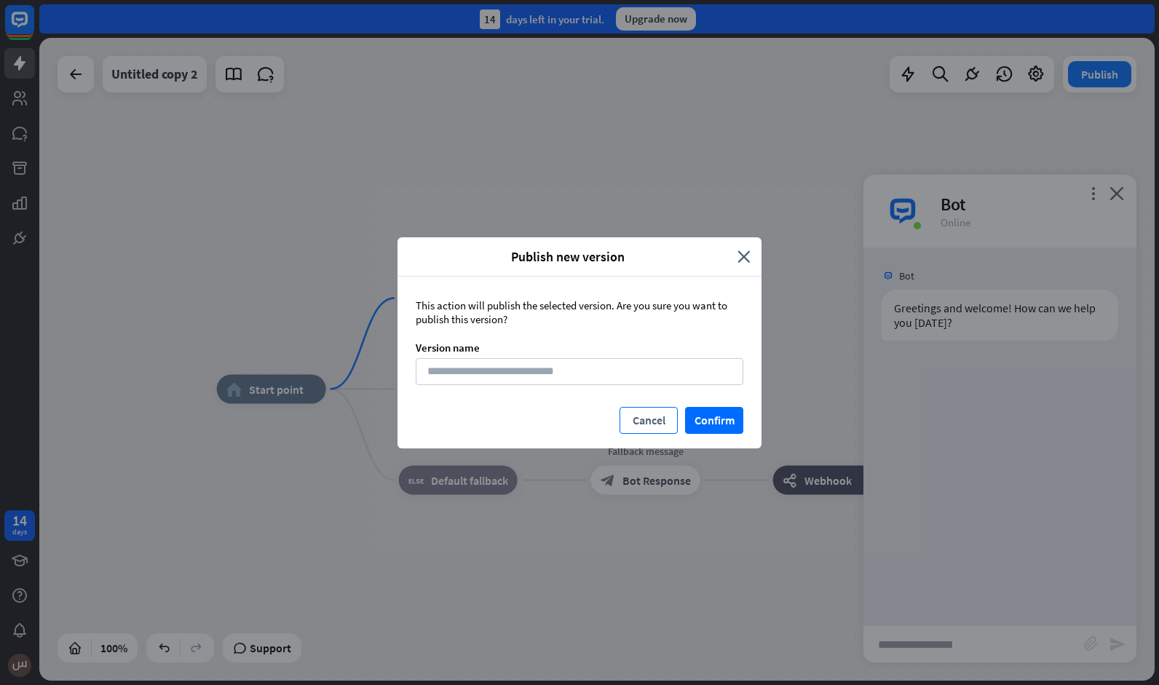
click at [648, 413] on button "Cancel" at bounding box center [649, 420] width 58 height 27
